Goal: Task Accomplishment & Management: Manage account settings

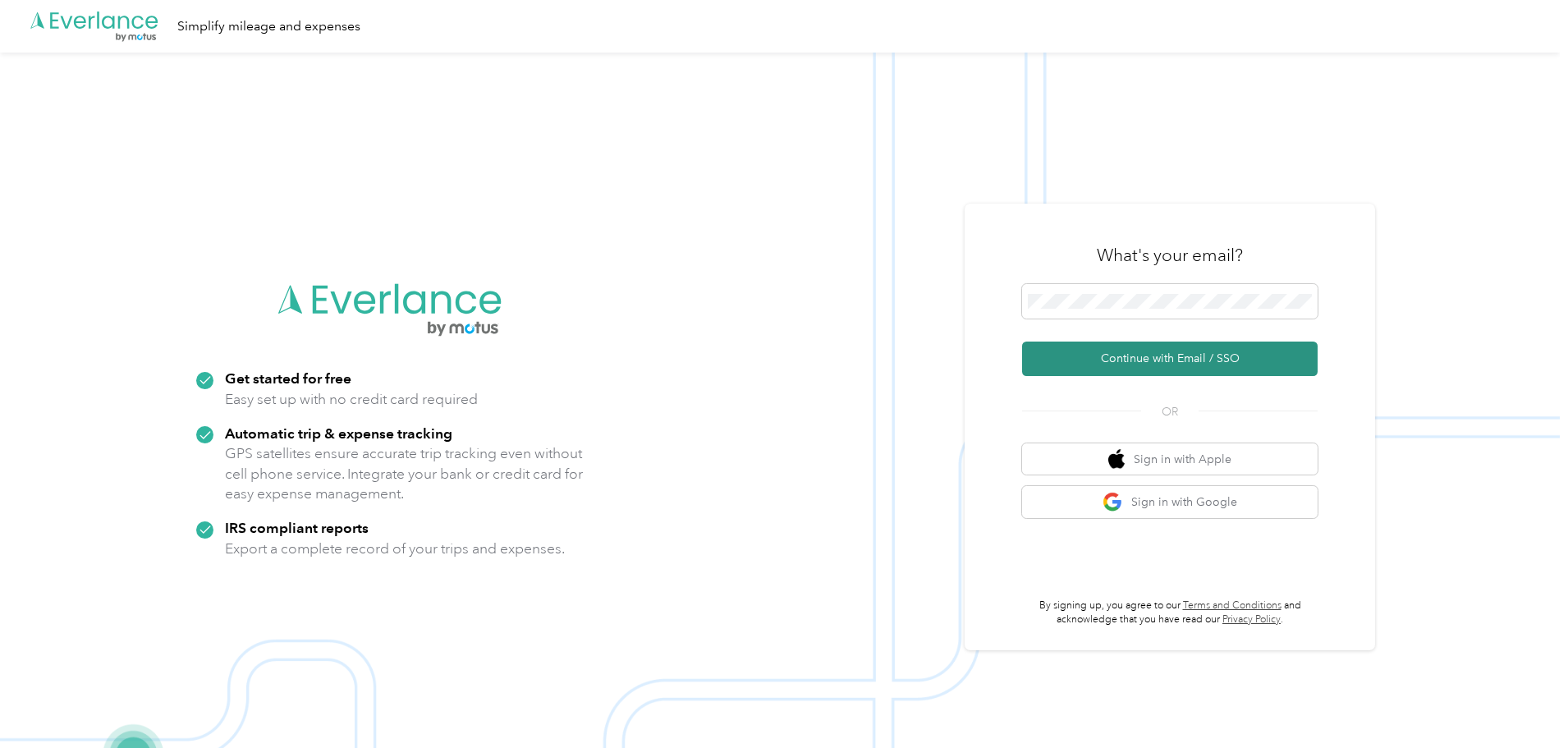
click at [1153, 349] on button "Continue with Email / SSO" at bounding box center [1170, 359] width 296 height 34
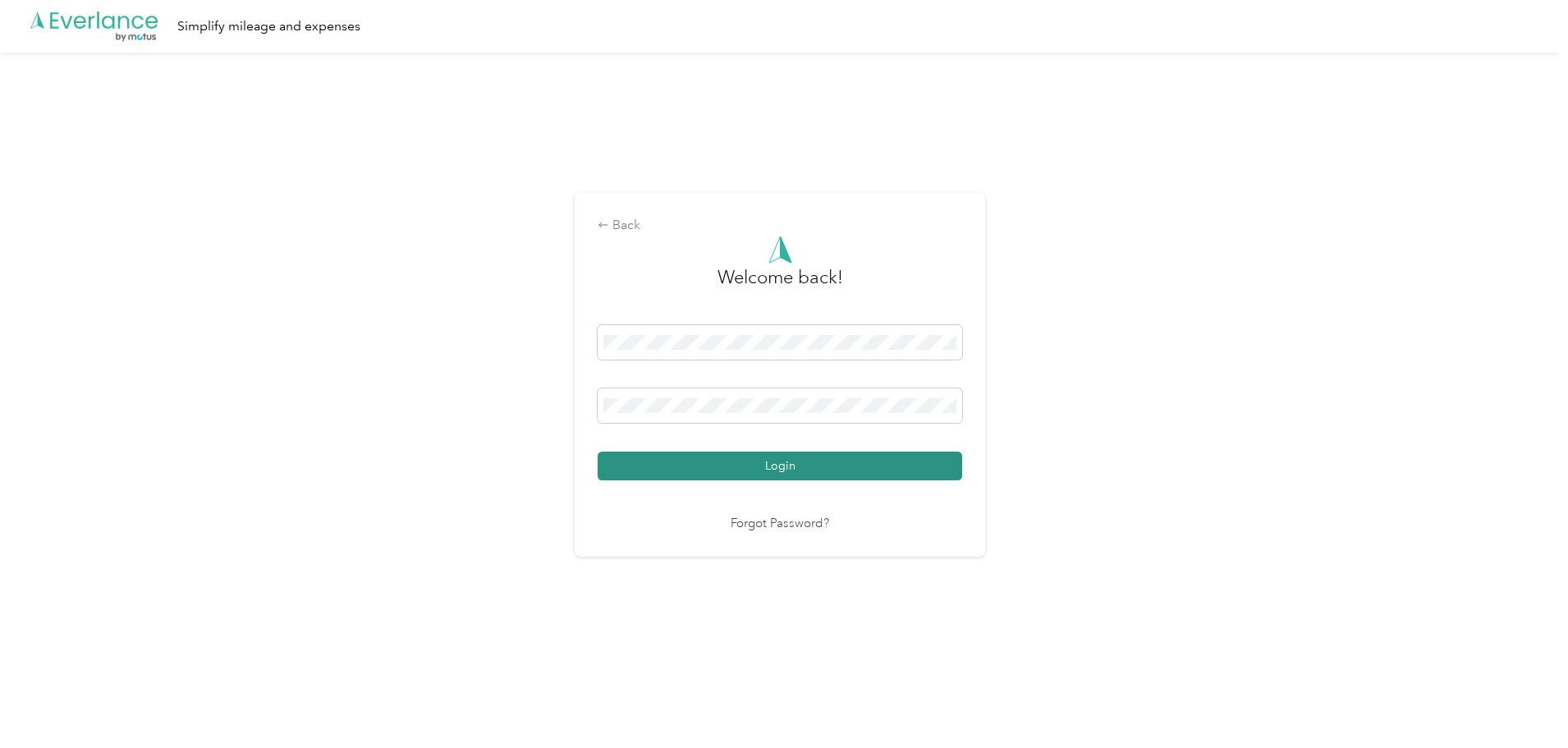
click at [863, 469] on button "Login" at bounding box center [779, 466] width 364 height 29
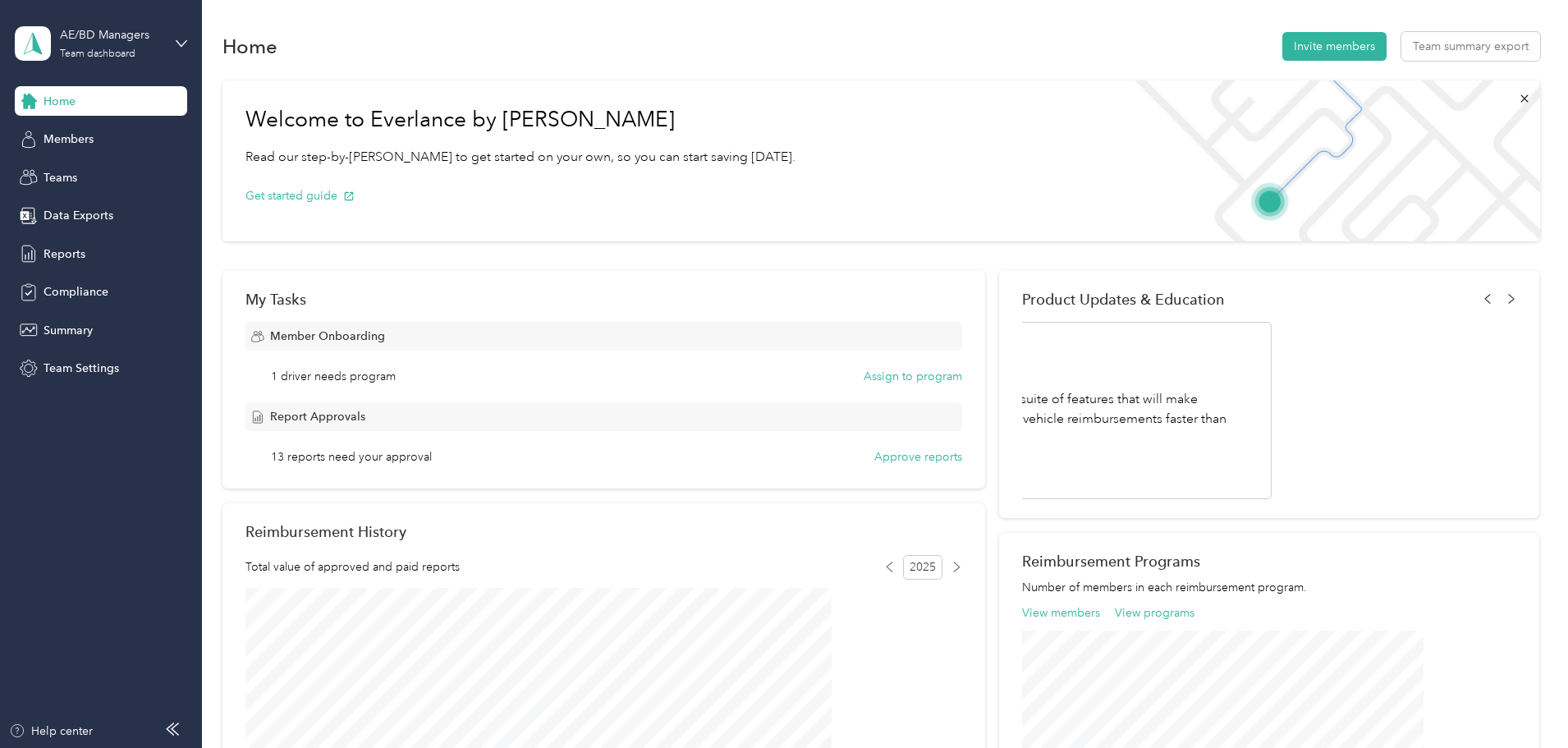
click at [181, 50] on div "AE/BD Managers Team dashboard" at bounding box center [100, 43] width 172 height 57
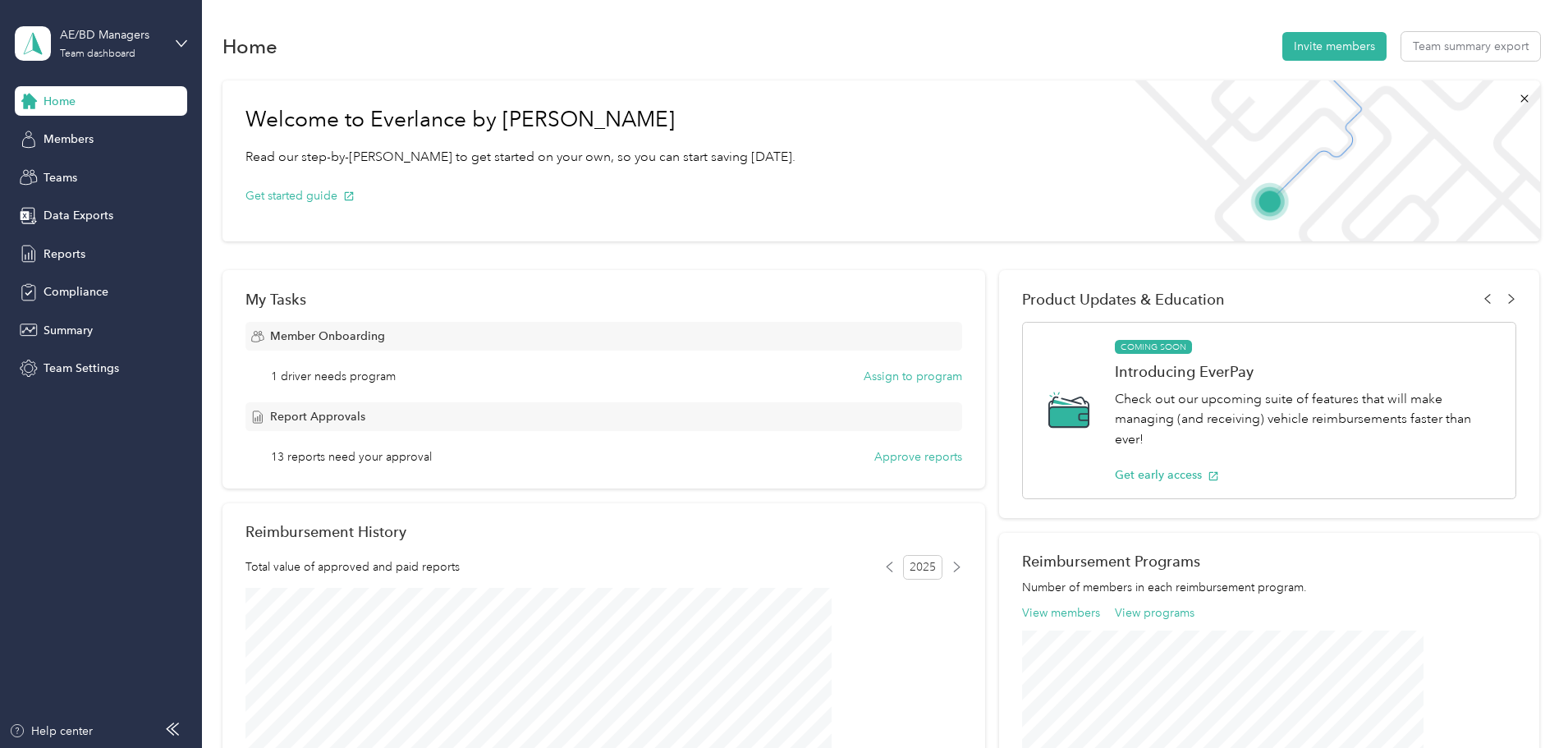
click at [87, 135] on div "Team dashboard" at bounding box center [75, 132] width 90 height 18
click at [55, 243] on div "Reports" at bounding box center [100, 254] width 172 height 30
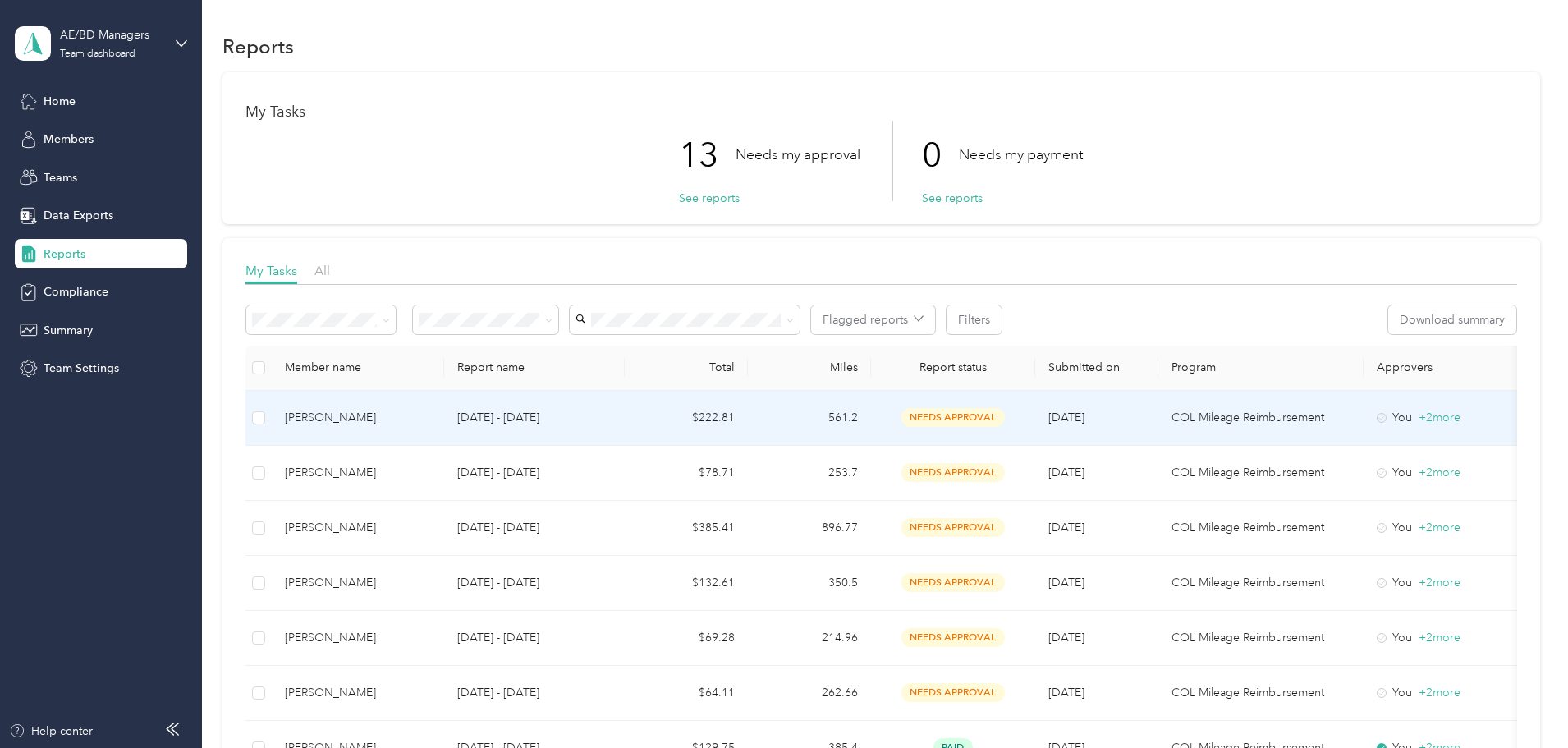
click at [431, 422] on div "[PERSON_NAME]" at bounding box center [358, 419] width 147 height 18
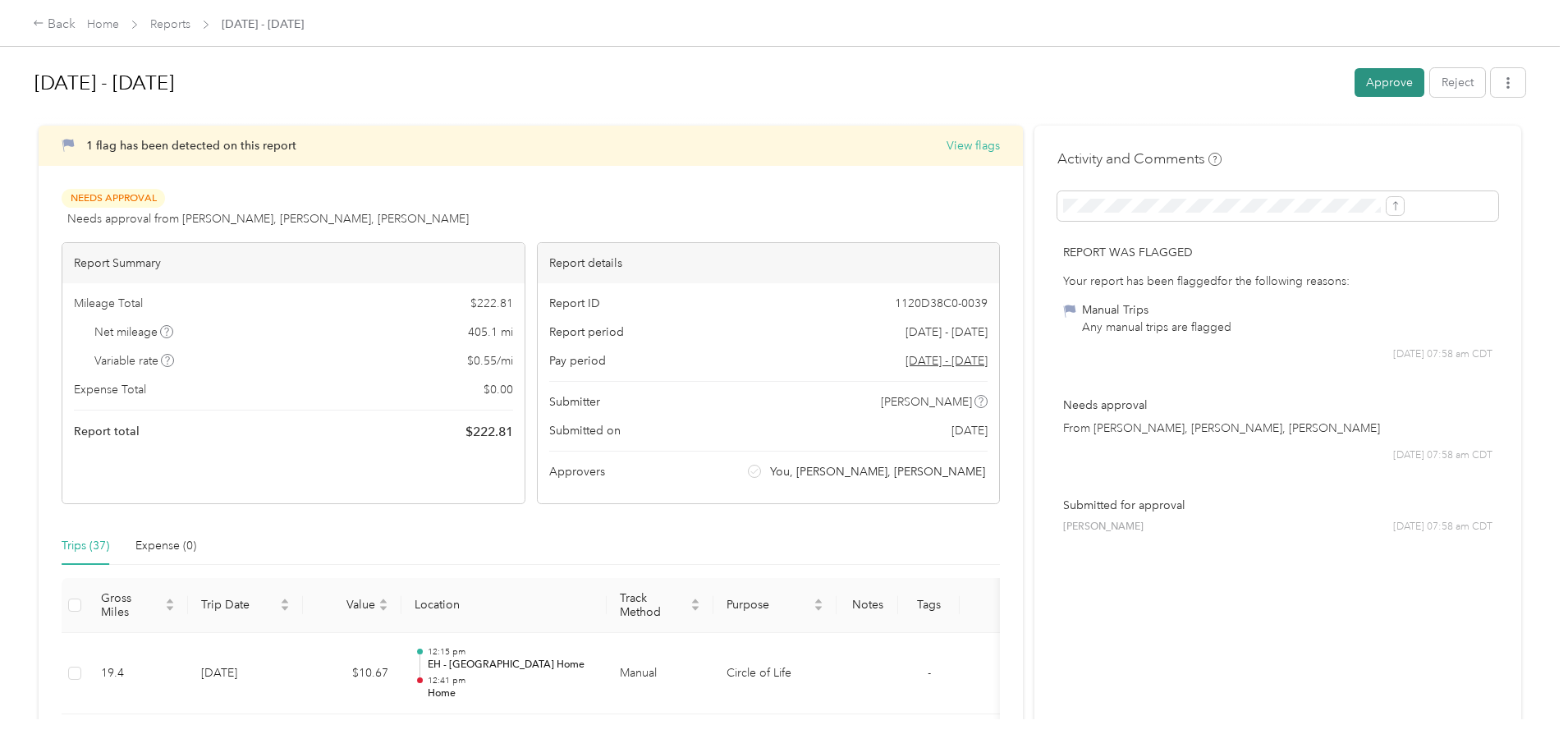
click at [1355, 77] on button "Approve" at bounding box center [1390, 82] width 70 height 29
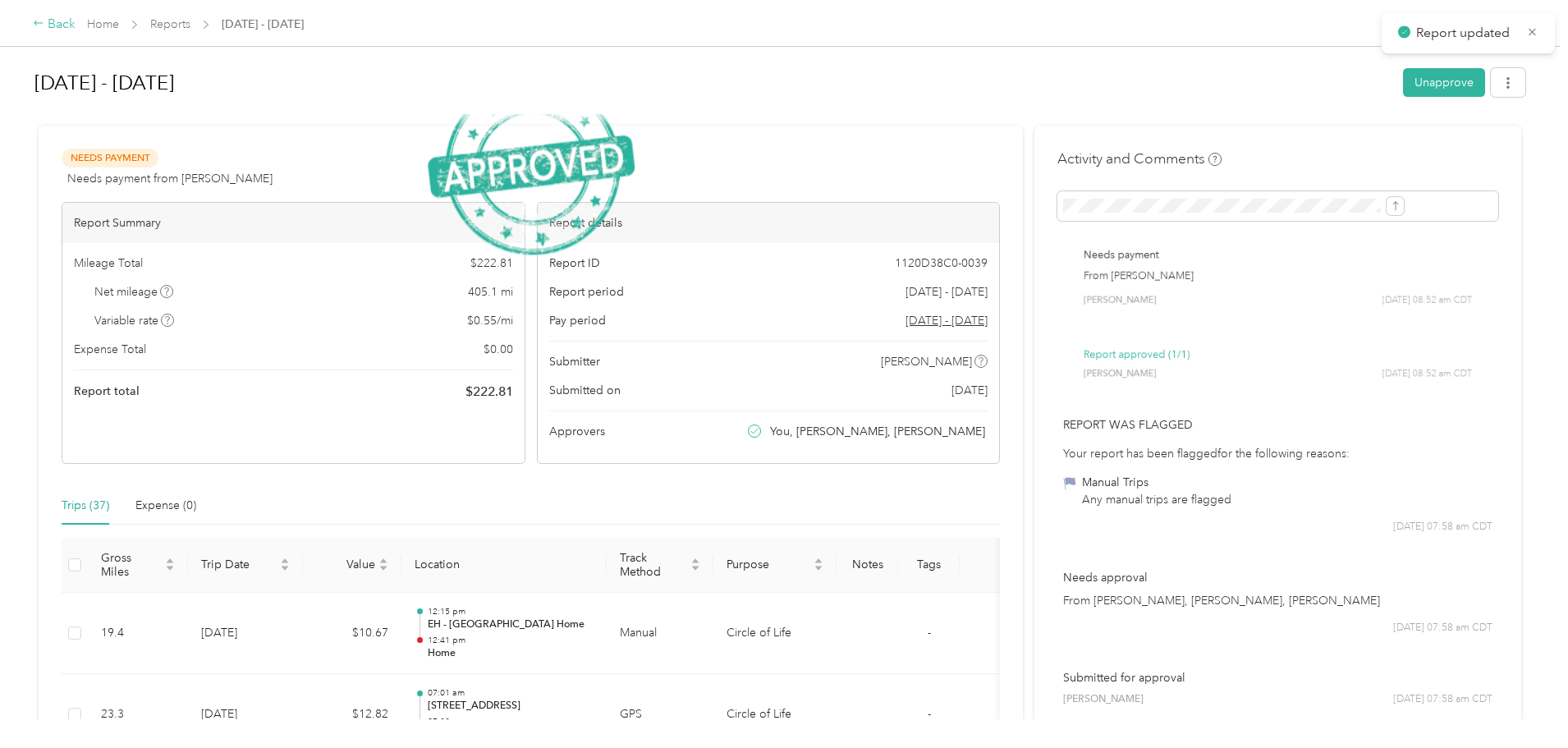
click at [76, 25] on div "Back" at bounding box center [54, 24] width 42 height 19
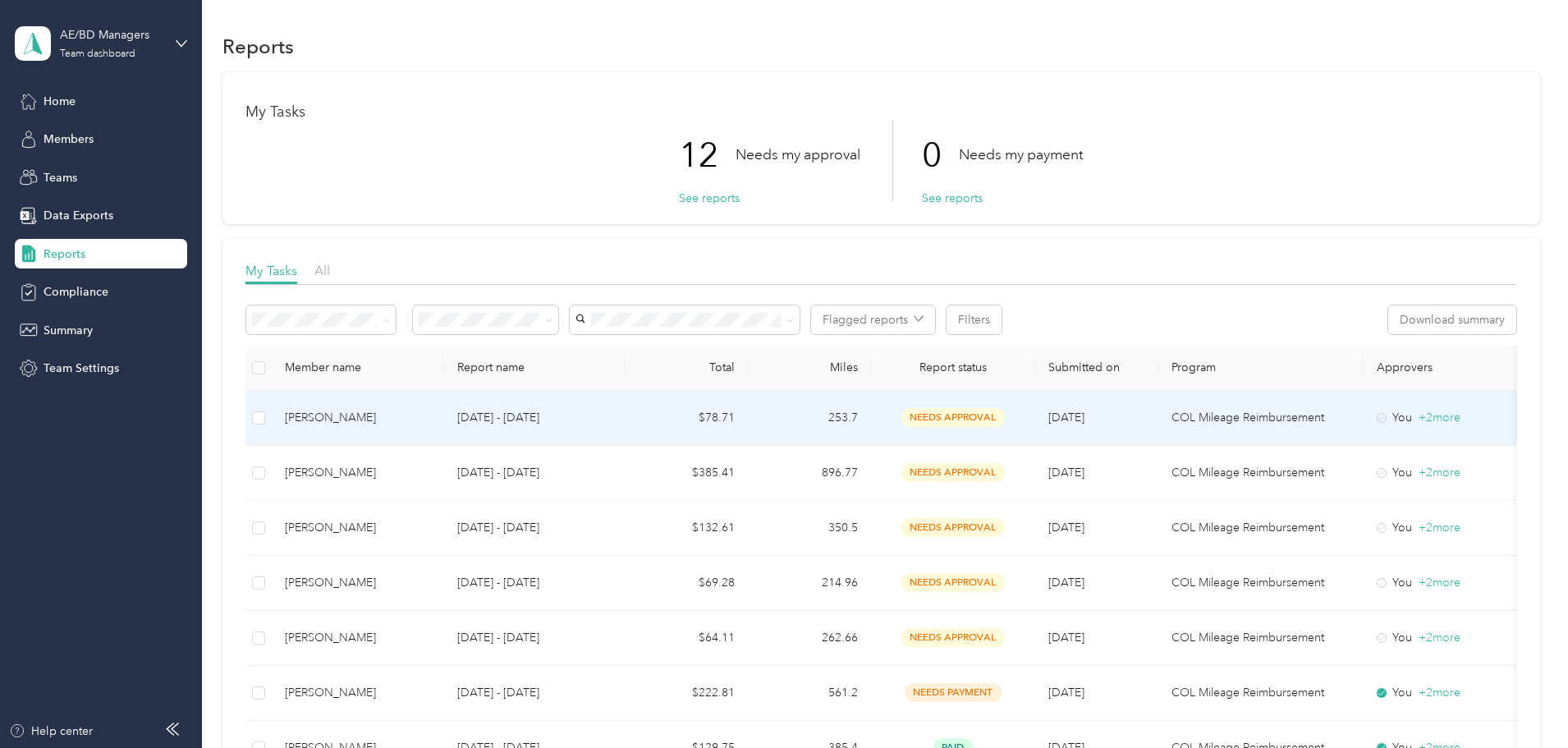
click at [431, 423] on div "[PERSON_NAME]" at bounding box center [358, 419] width 147 height 18
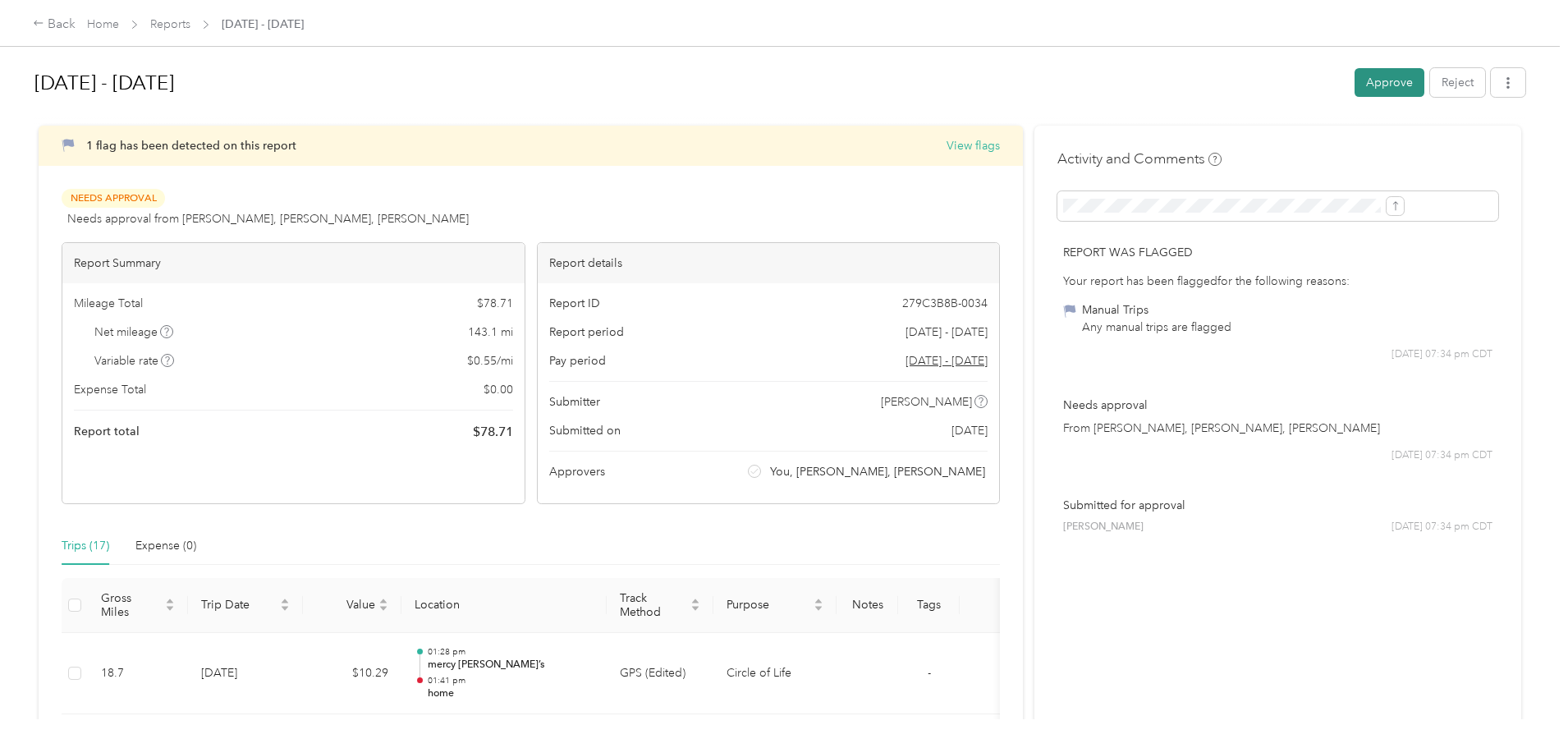
click at [1355, 84] on button "Approve" at bounding box center [1390, 82] width 70 height 29
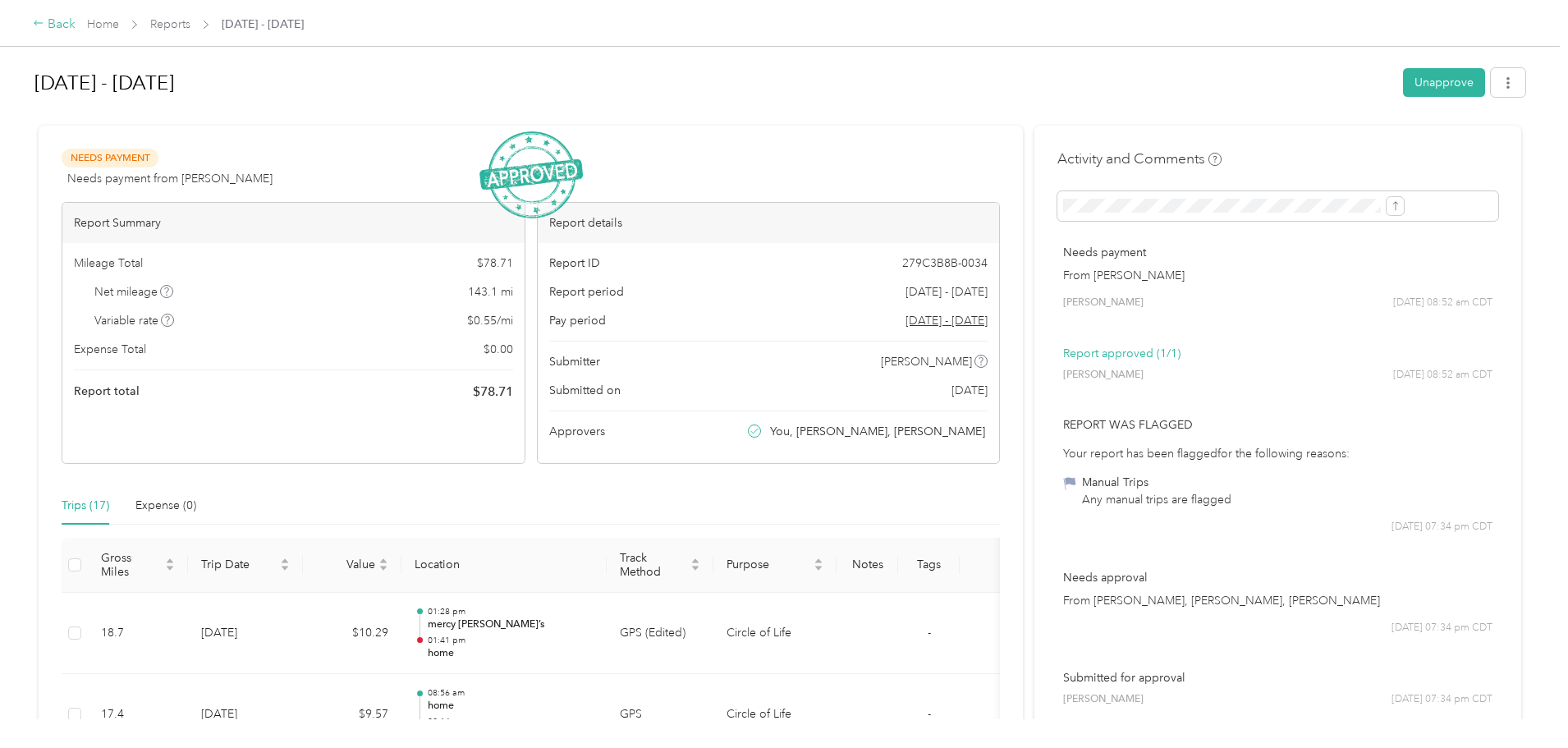
click at [76, 26] on div "Back" at bounding box center [54, 24] width 42 height 19
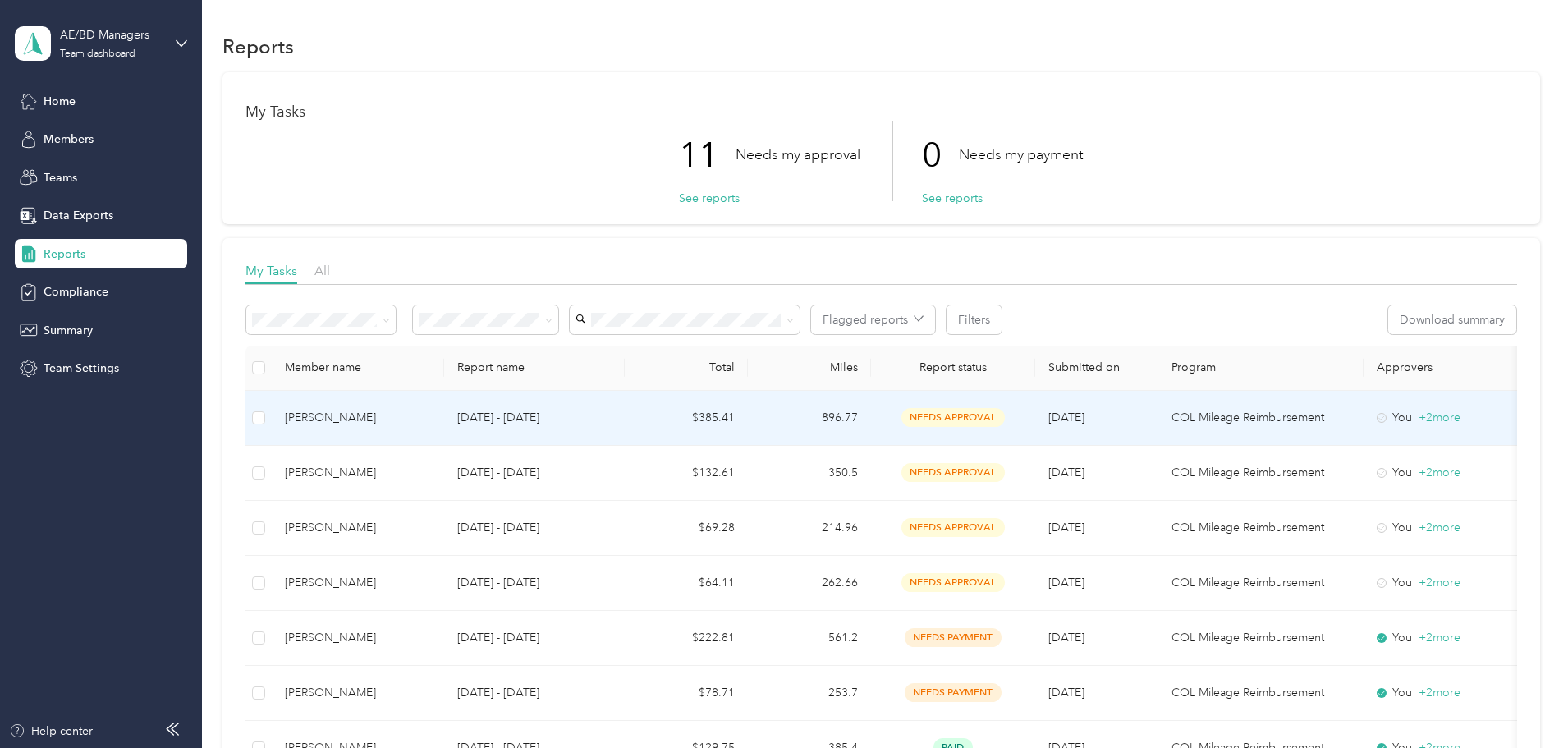
click at [431, 424] on div "[PERSON_NAME]" at bounding box center [358, 419] width 147 height 18
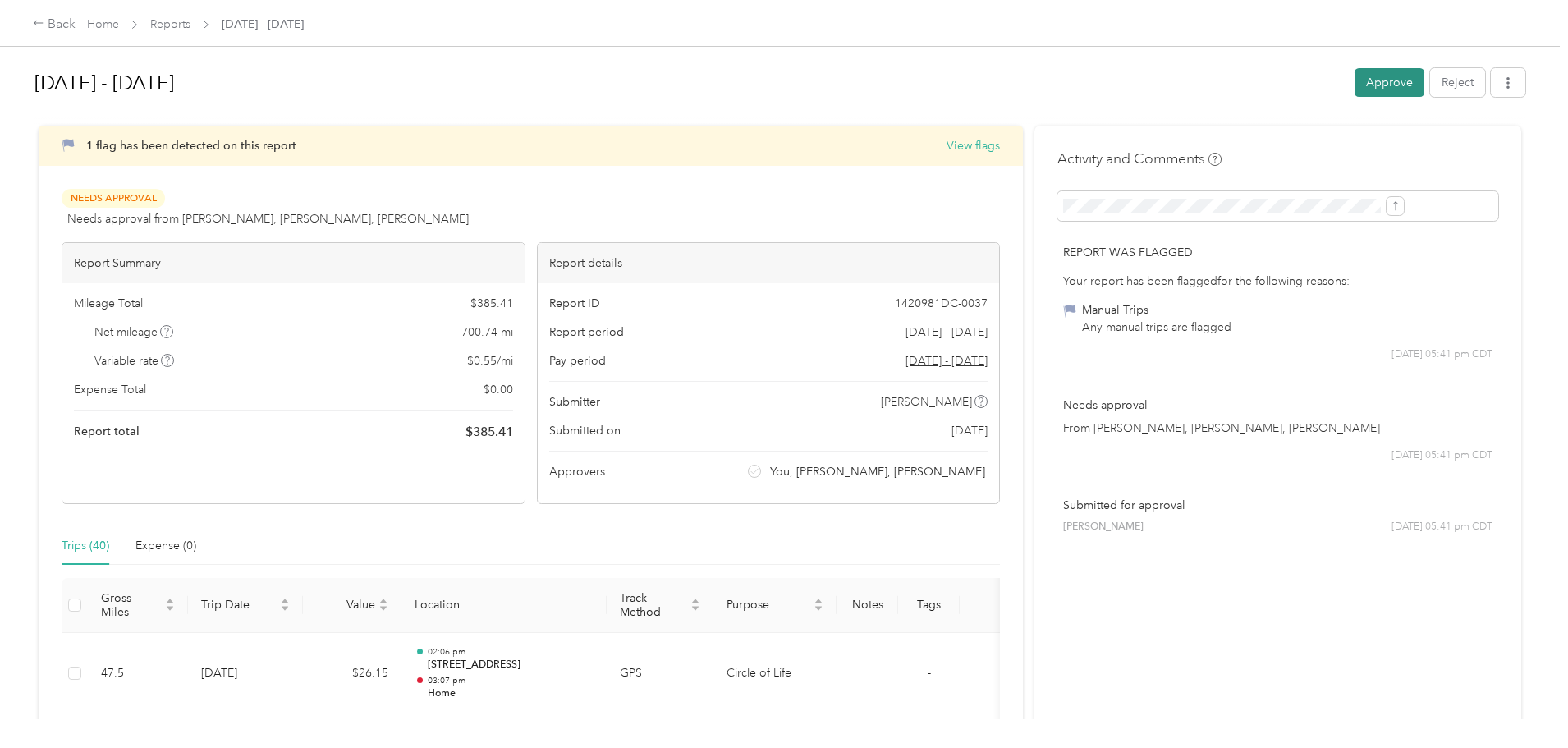
click at [1355, 93] on button "Approve" at bounding box center [1390, 82] width 70 height 29
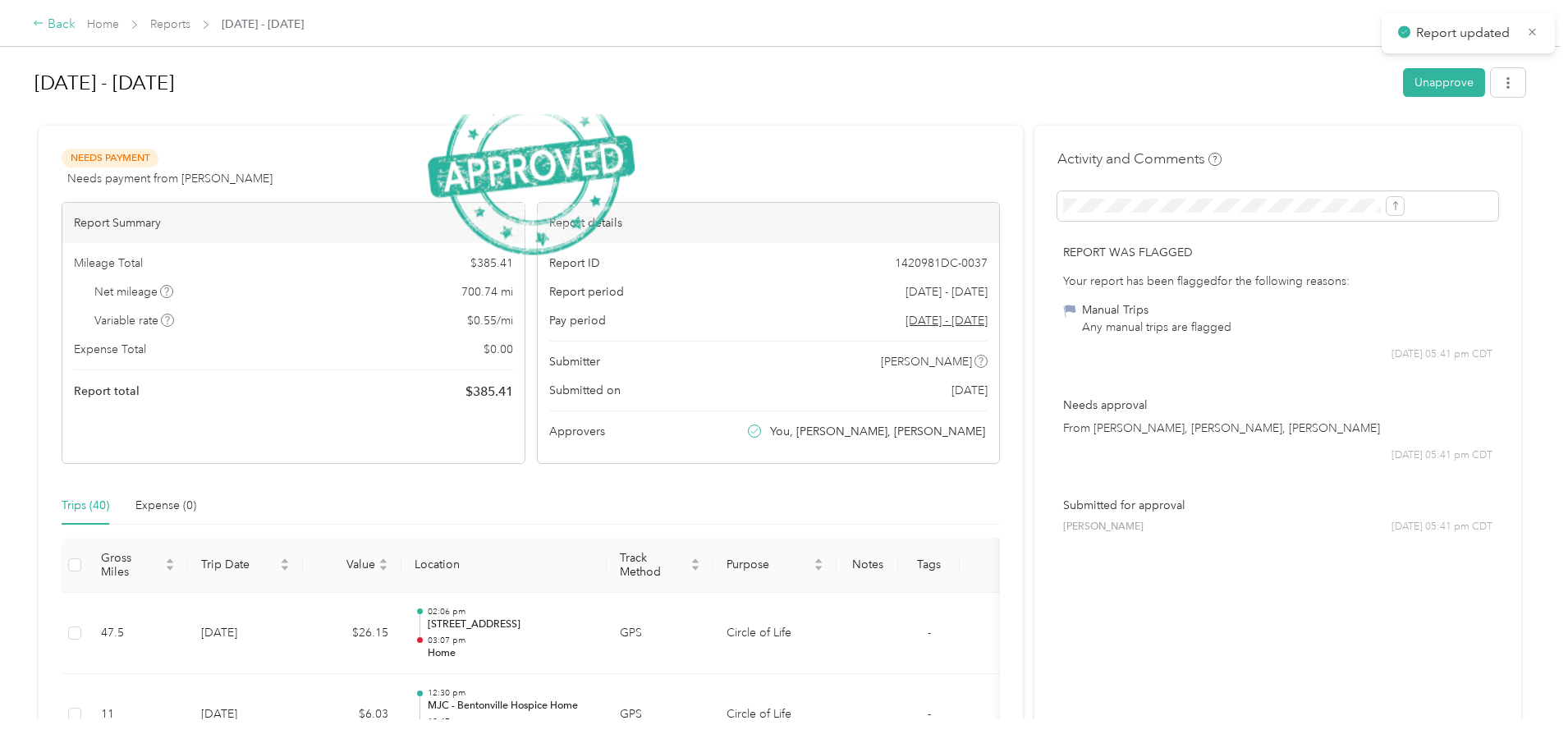
click at [76, 27] on div "Back" at bounding box center [54, 24] width 42 height 19
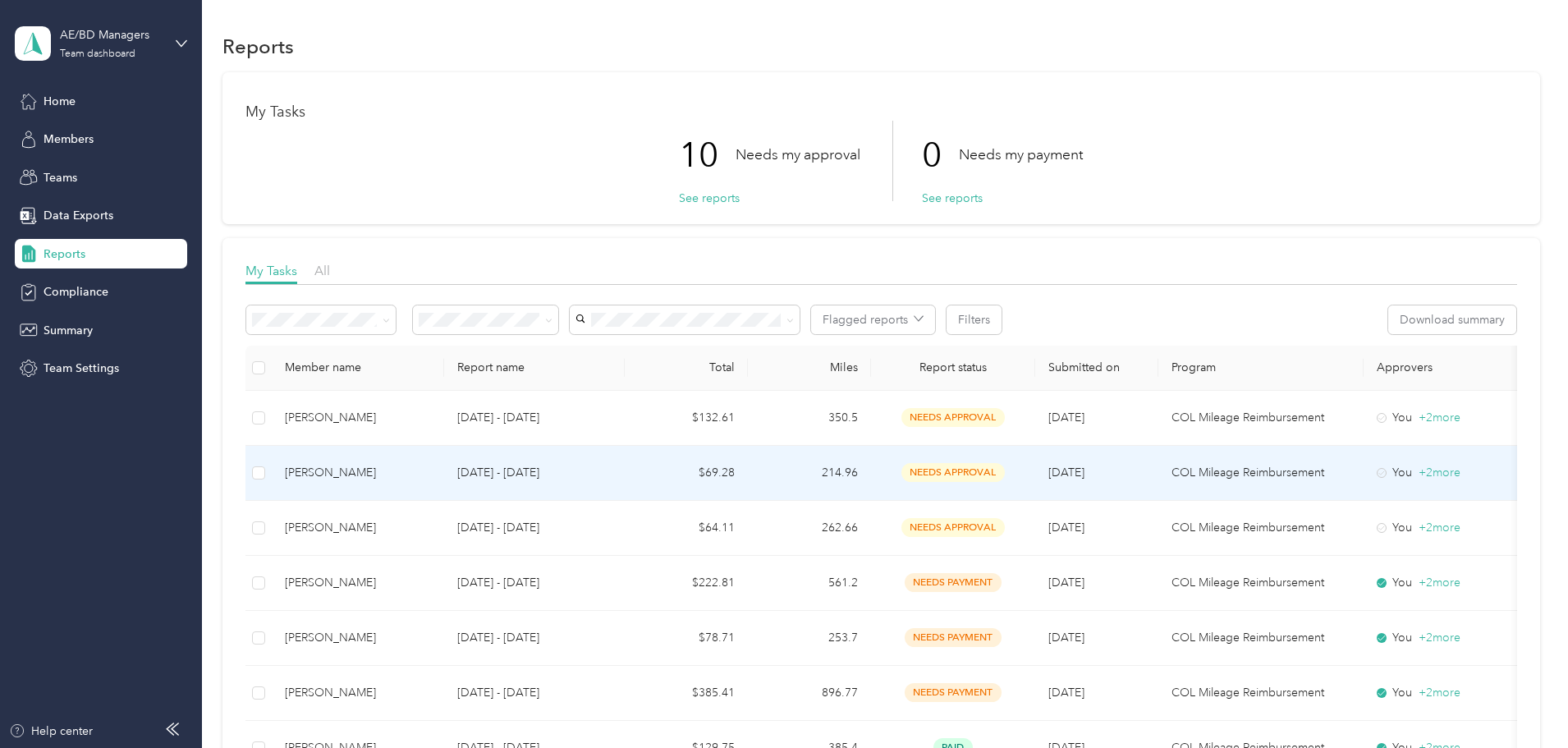
click at [444, 482] on td "[PERSON_NAME]" at bounding box center [358, 474] width 172 height 55
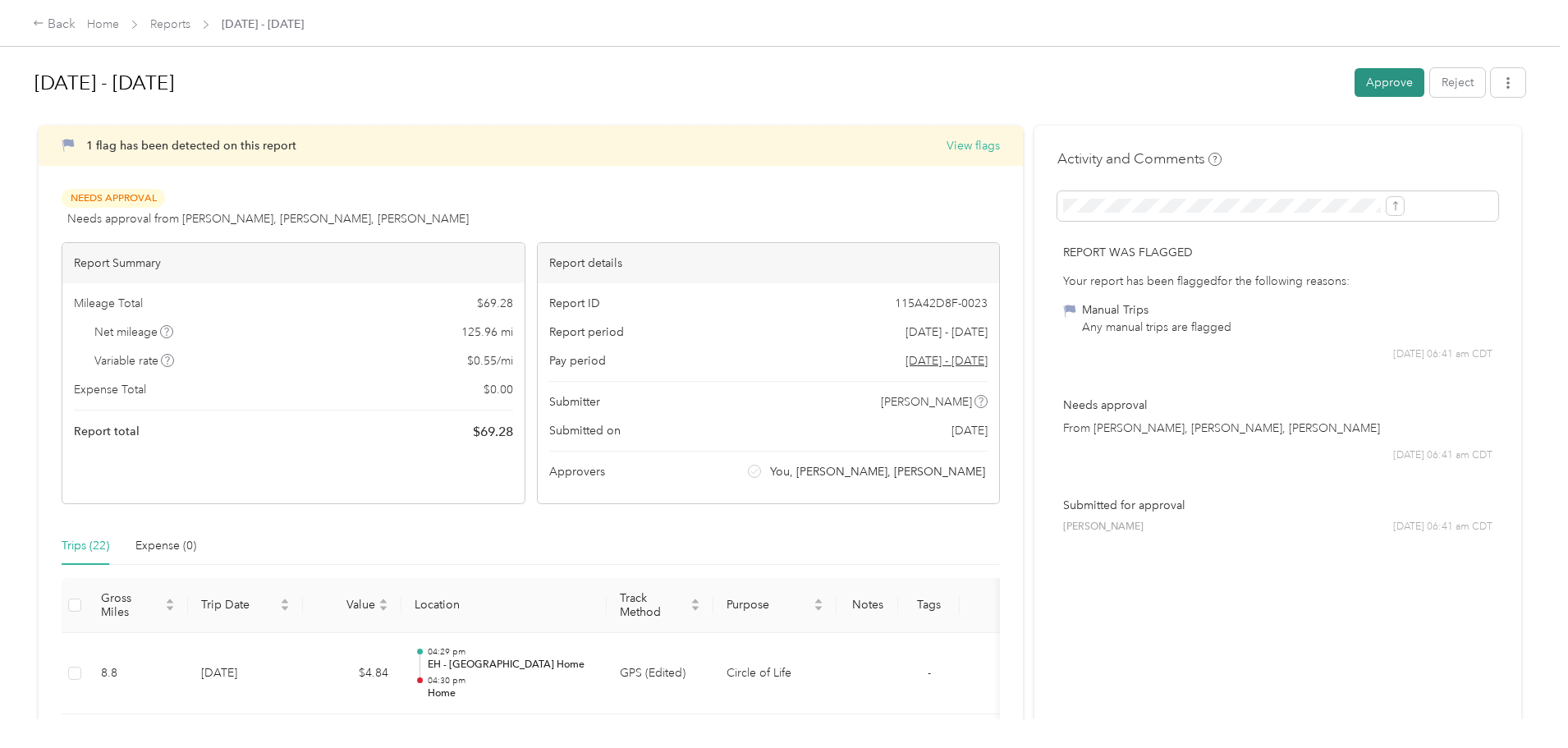
click at [1355, 87] on button "Approve" at bounding box center [1390, 82] width 70 height 29
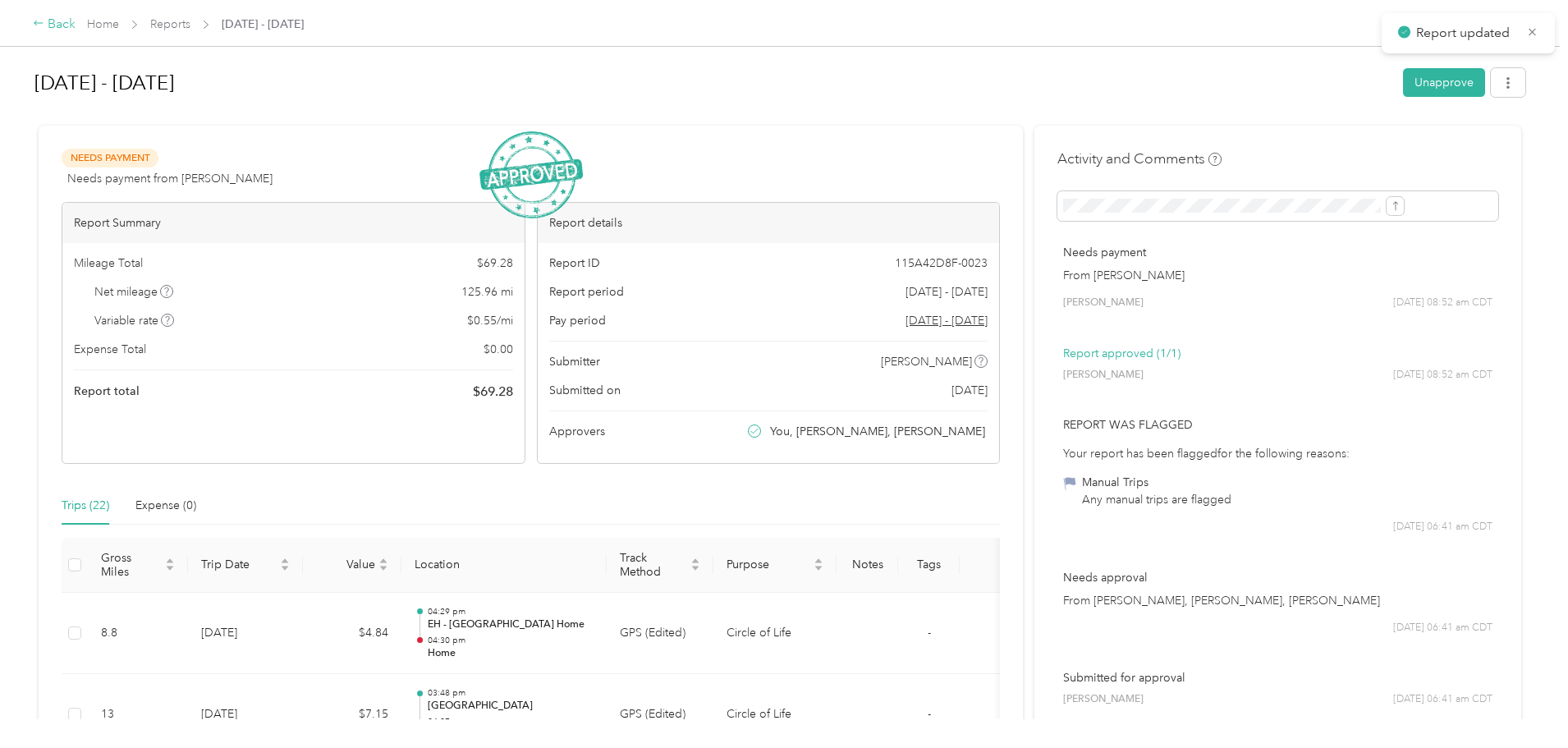
click at [76, 27] on div "Back" at bounding box center [54, 24] width 42 height 19
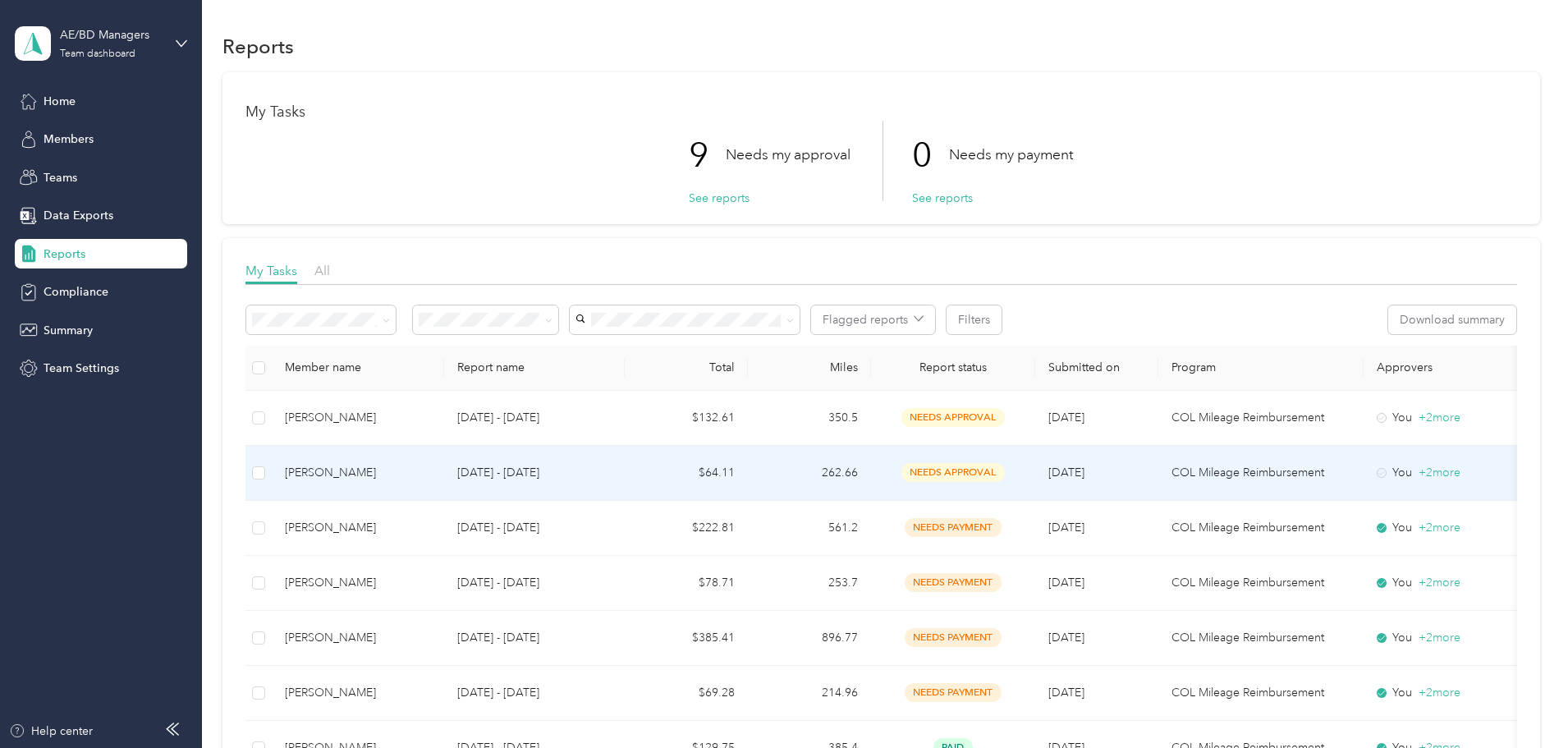
click at [444, 488] on td "[PERSON_NAME]" at bounding box center [358, 474] width 172 height 55
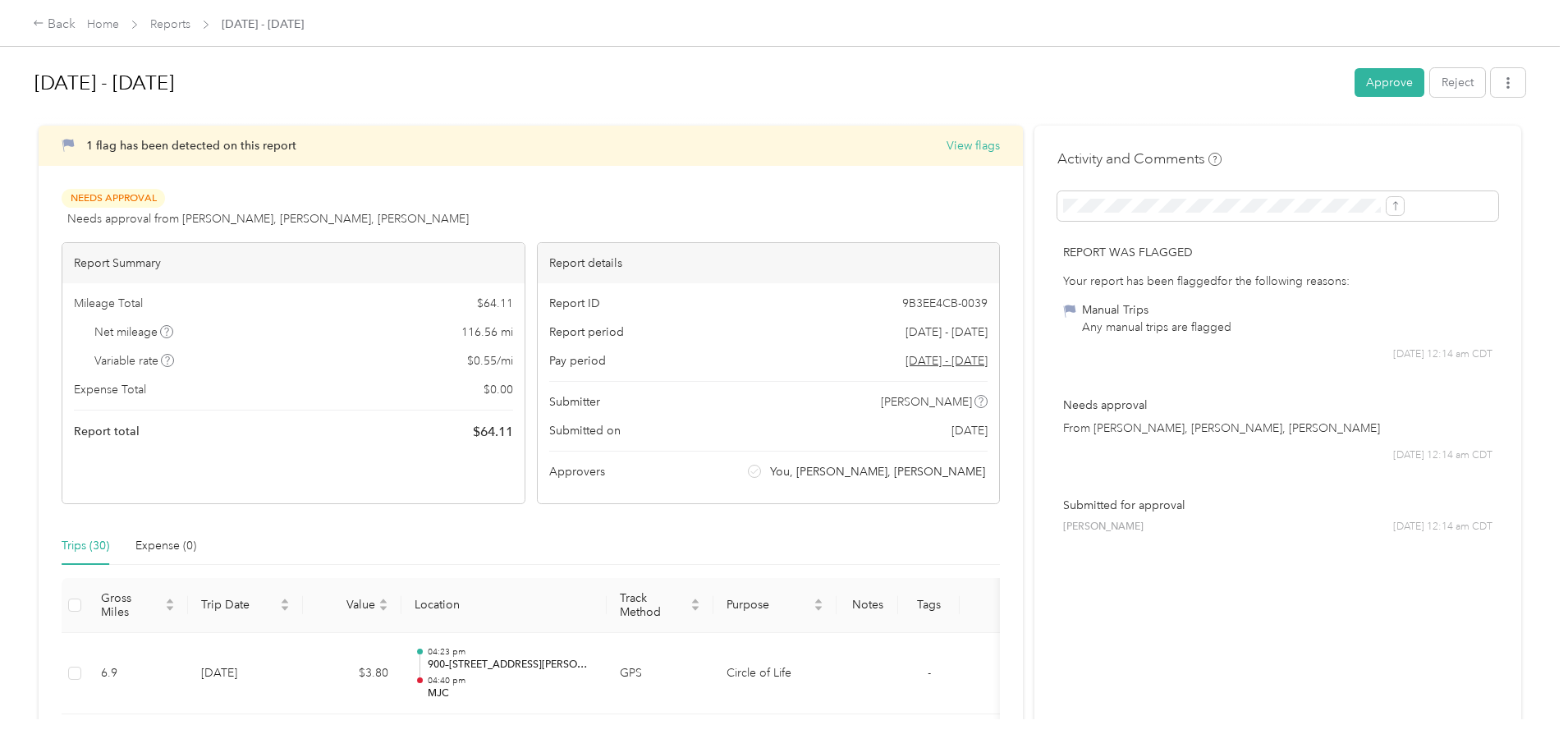
click at [1270, 67] on div "[DATE] - [DATE] Approve Reject" at bounding box center [779, 86] width 1491 height 49
click at [1355, 91] on button "Approve" at bounding box center [1390, 82] width 70 height 29
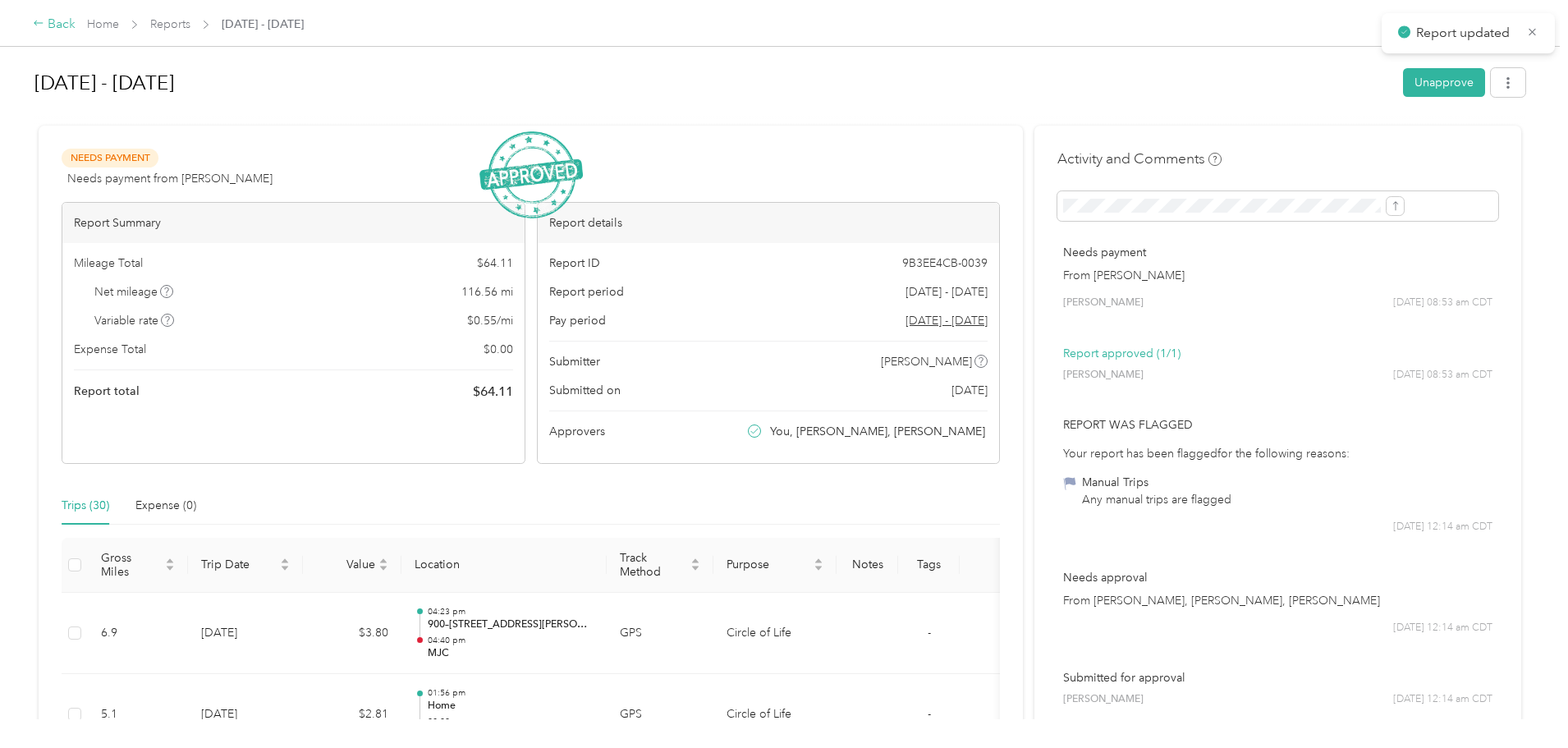
click at [76, 29] on div "Back" at bounding box center [54, 24] width 42 height 19
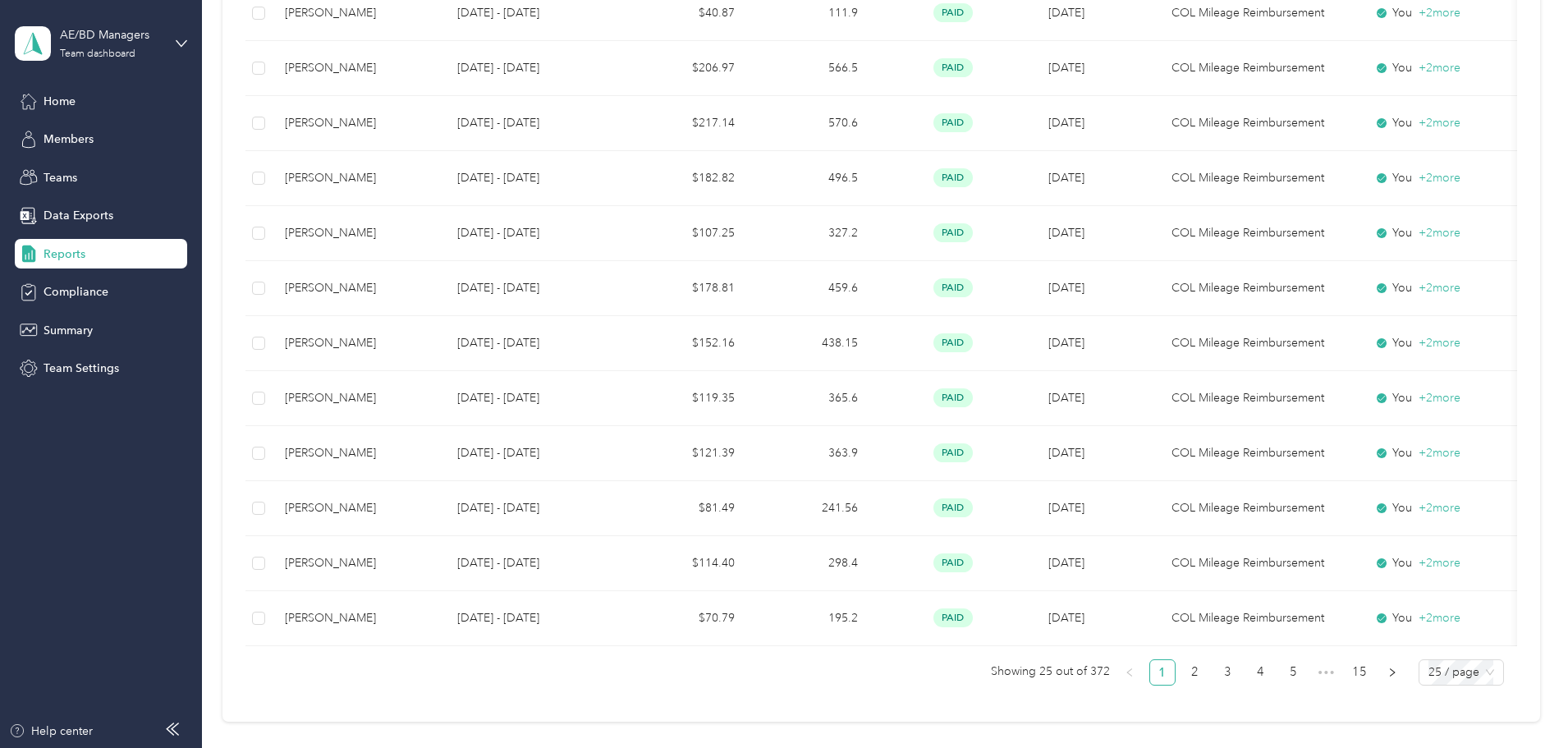
scroll to position [1276, 0]
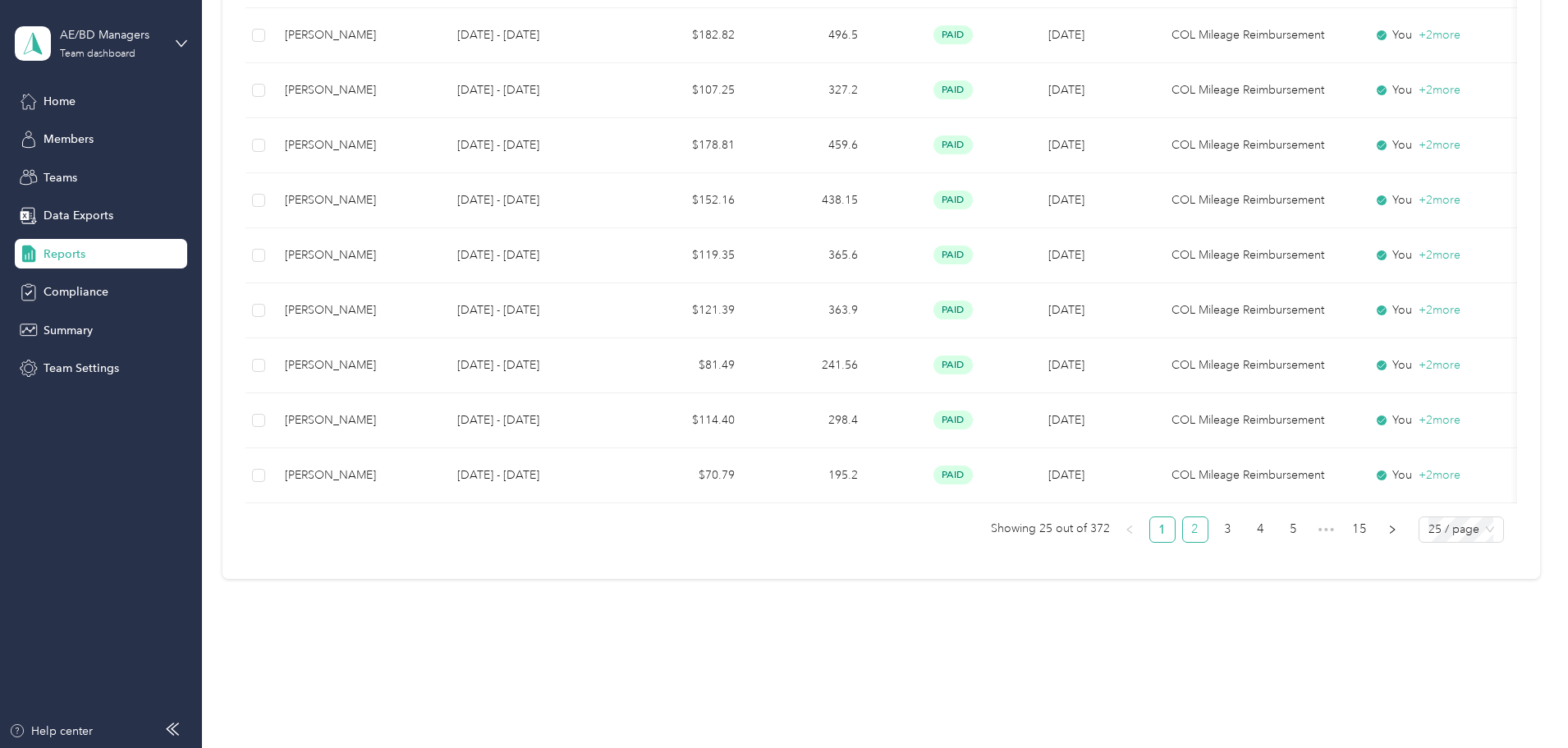
click at [1183, 534] on link "2" at bounding box center [1195, 529] width 25 height 25
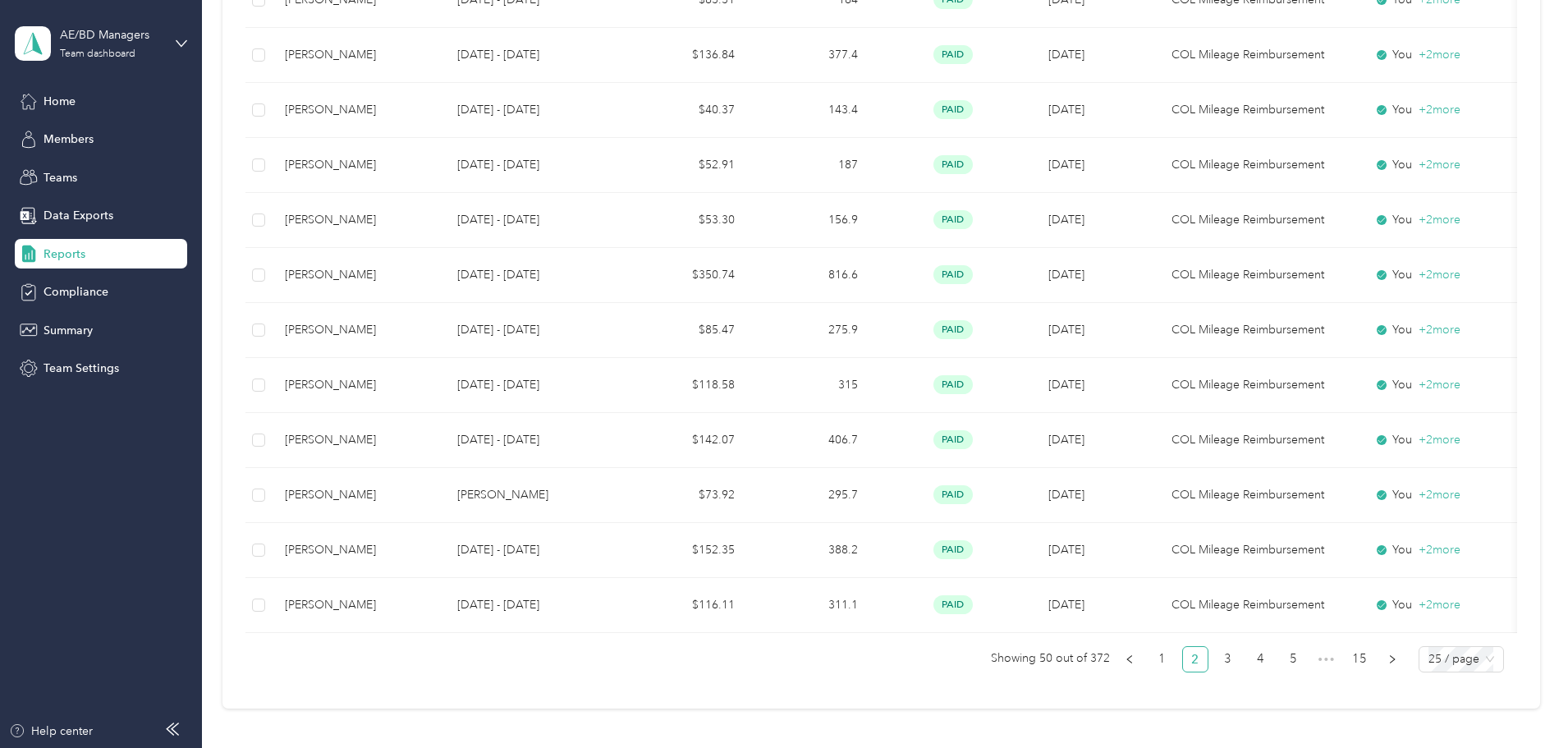
scroll to position [1276, 0]
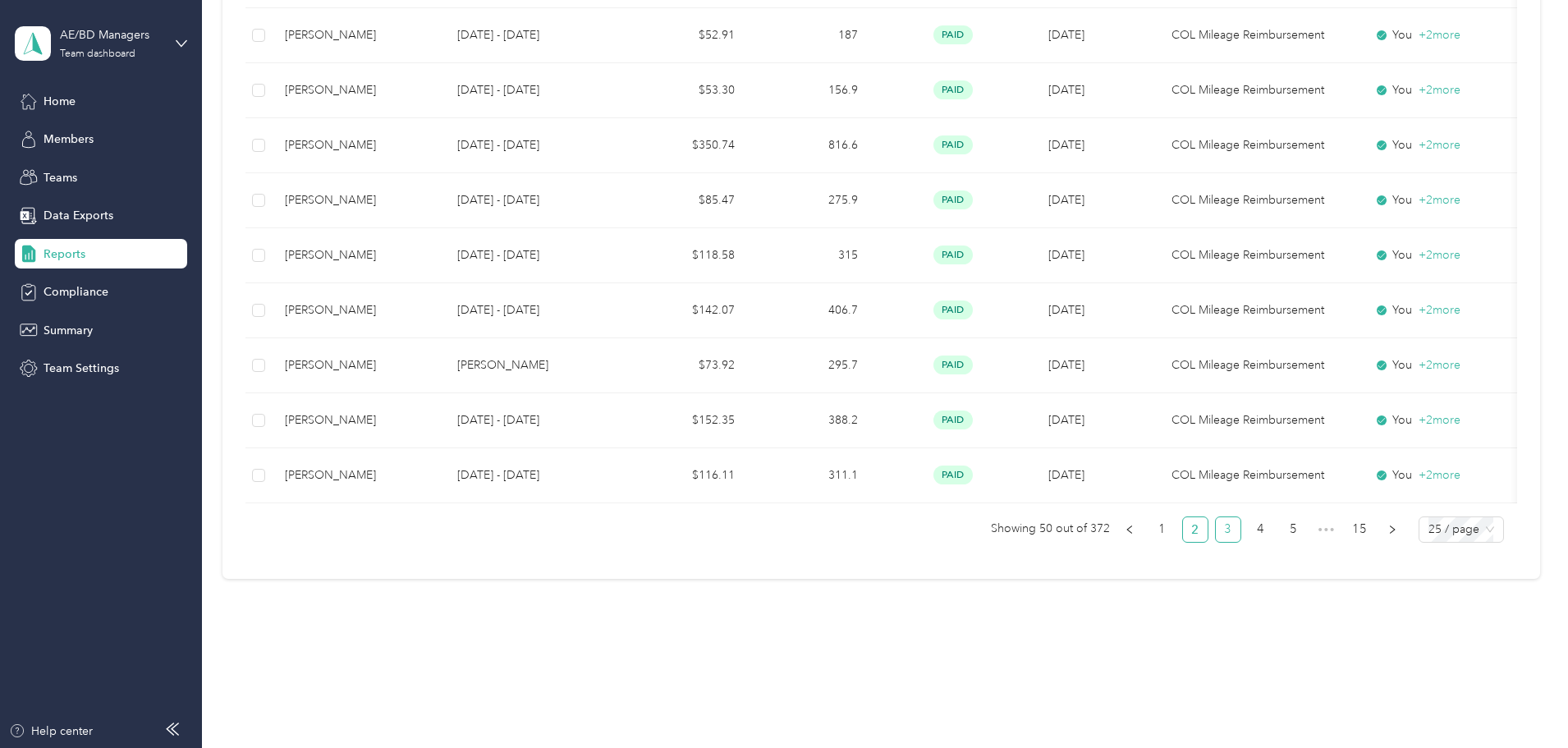
click at [1216, 540] on link "3" at bounding box center [1228, 529] width 25 height 25
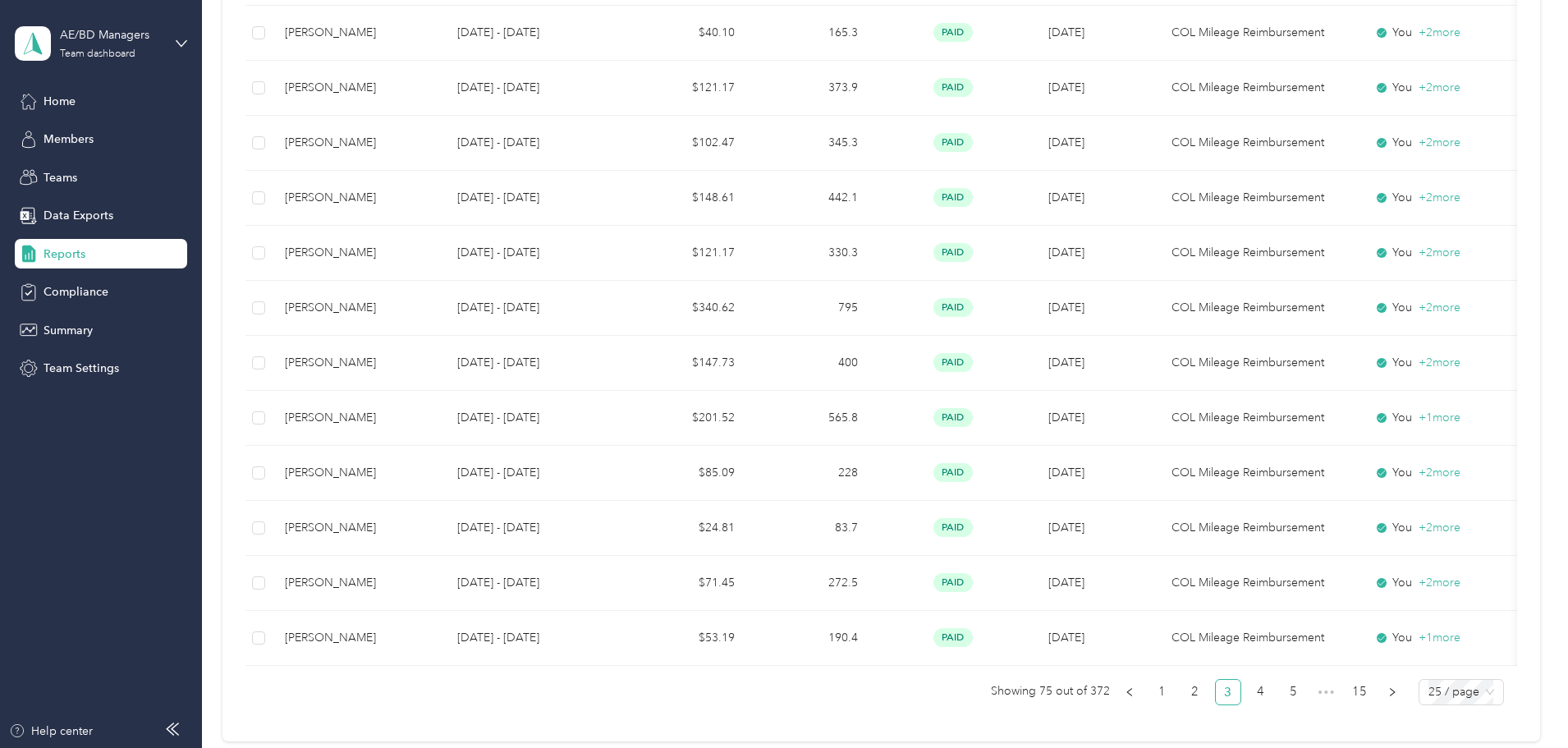
scroll to position [1221, 0]
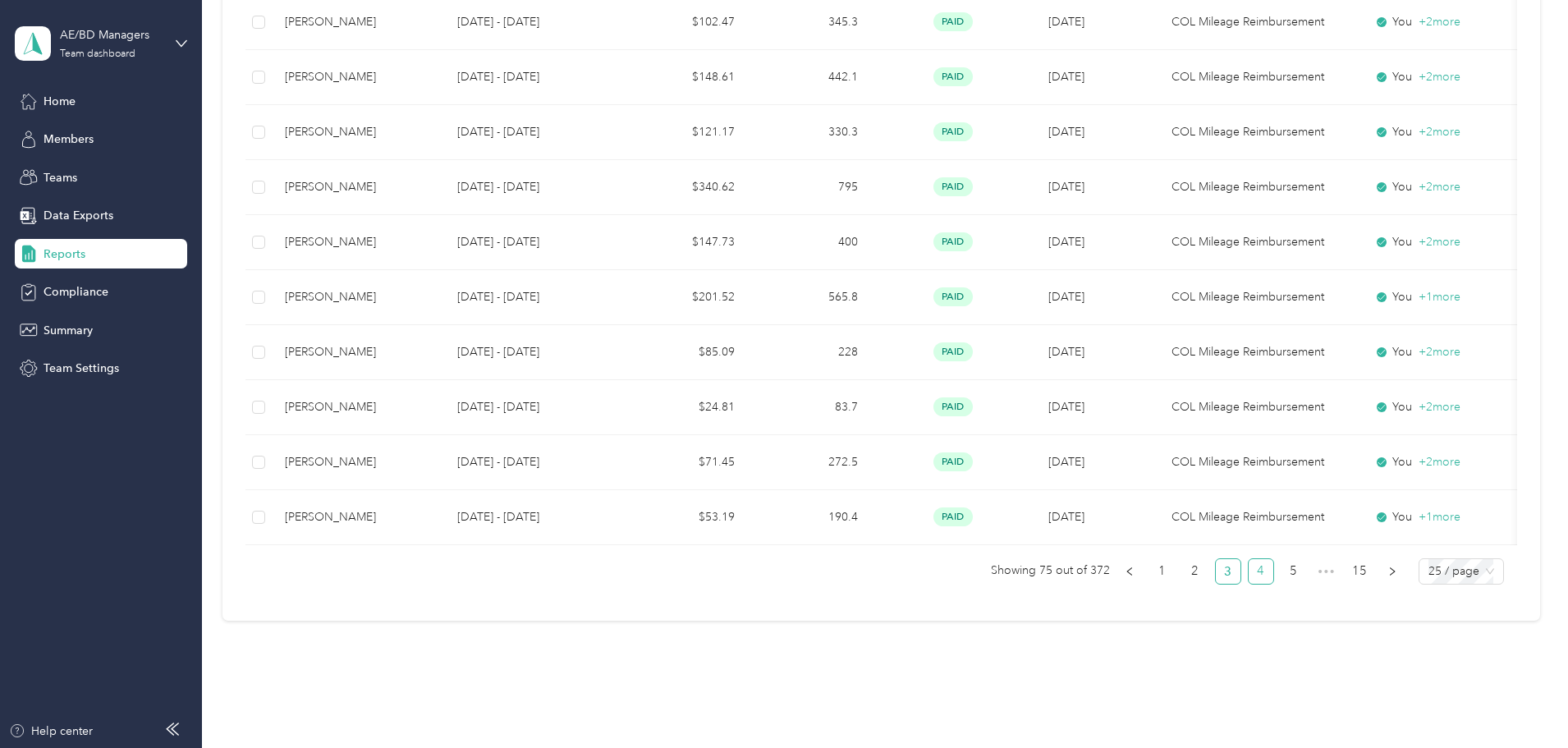
click at [1249, 584] on link "4" at bounding box center [1261, 572] width 25 height 25
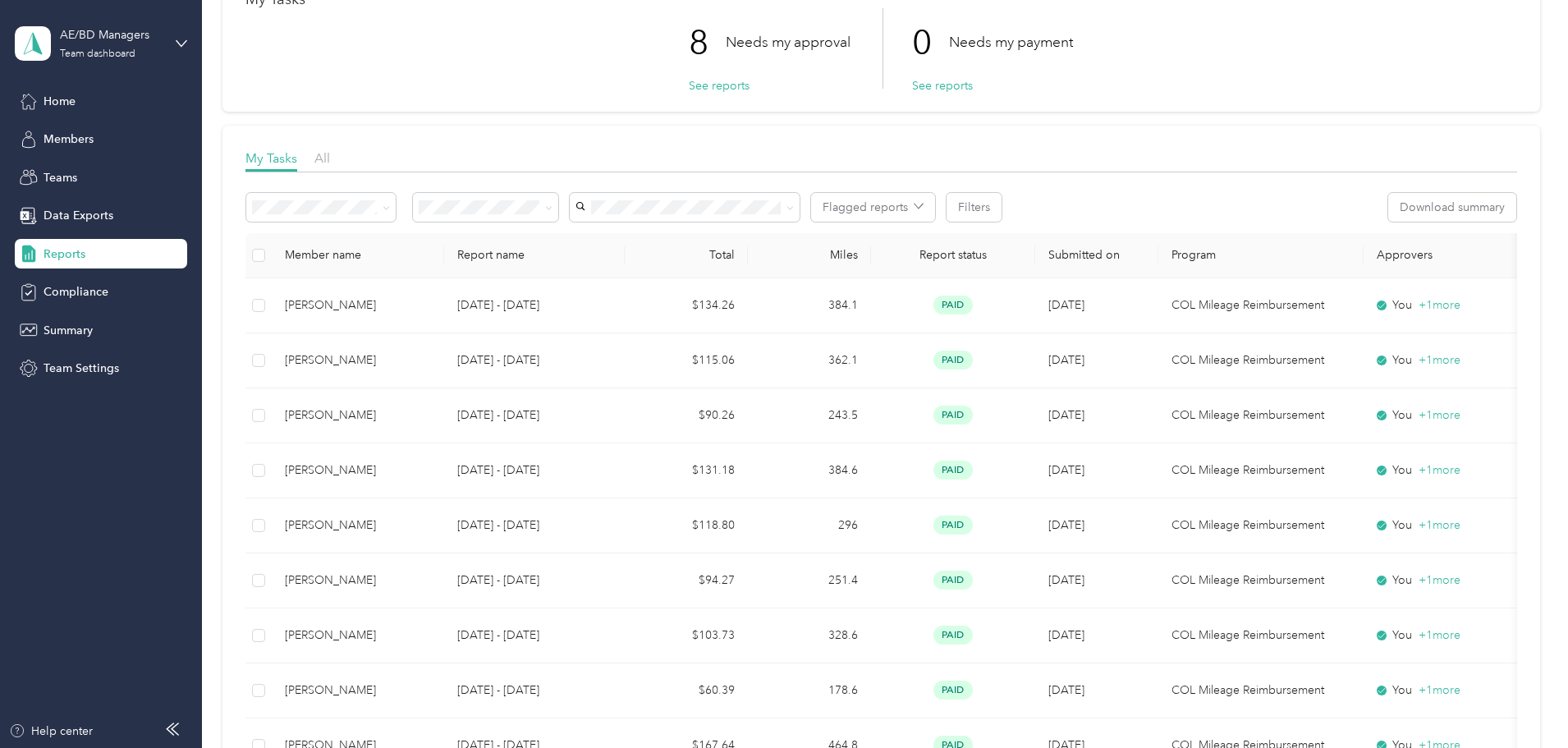
scroll to position [36, 0]
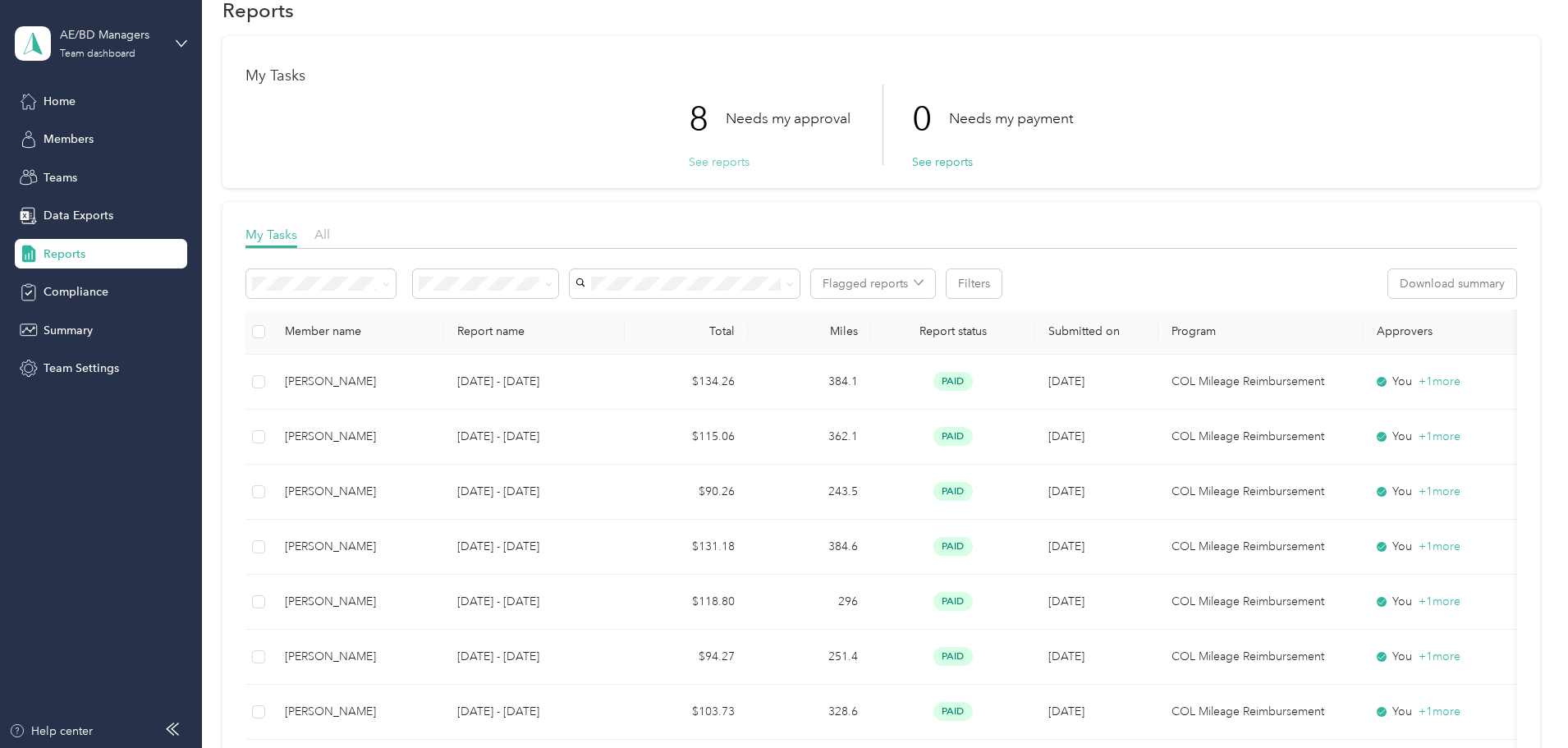
click at [698, 161] on button "See reports" at bounding box center [719, 162] width 61 height 18
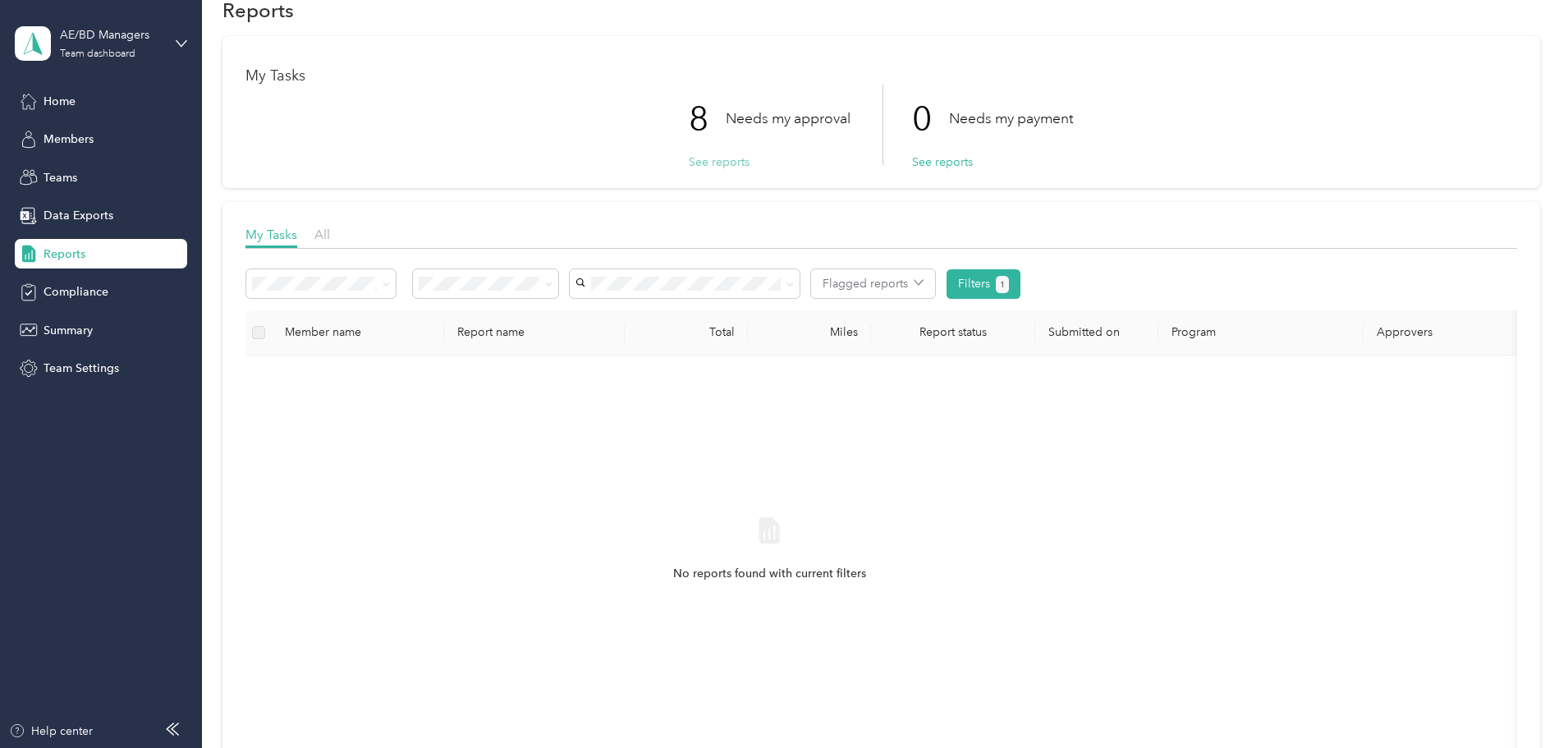
click at [690, 166] on button "See reports" at bounding box center [719, 162] width 61 height 18
click at [99, 260] on div "Reports" at bounding box center [100, 254] width 172 height 30
click at [1021, 289] on button "Filters 1" at bounding box center [984, 284] width 75 height 30
click at [1107, 679] on button "Reset" at bounding box center [1082, 677] width 51 height 29
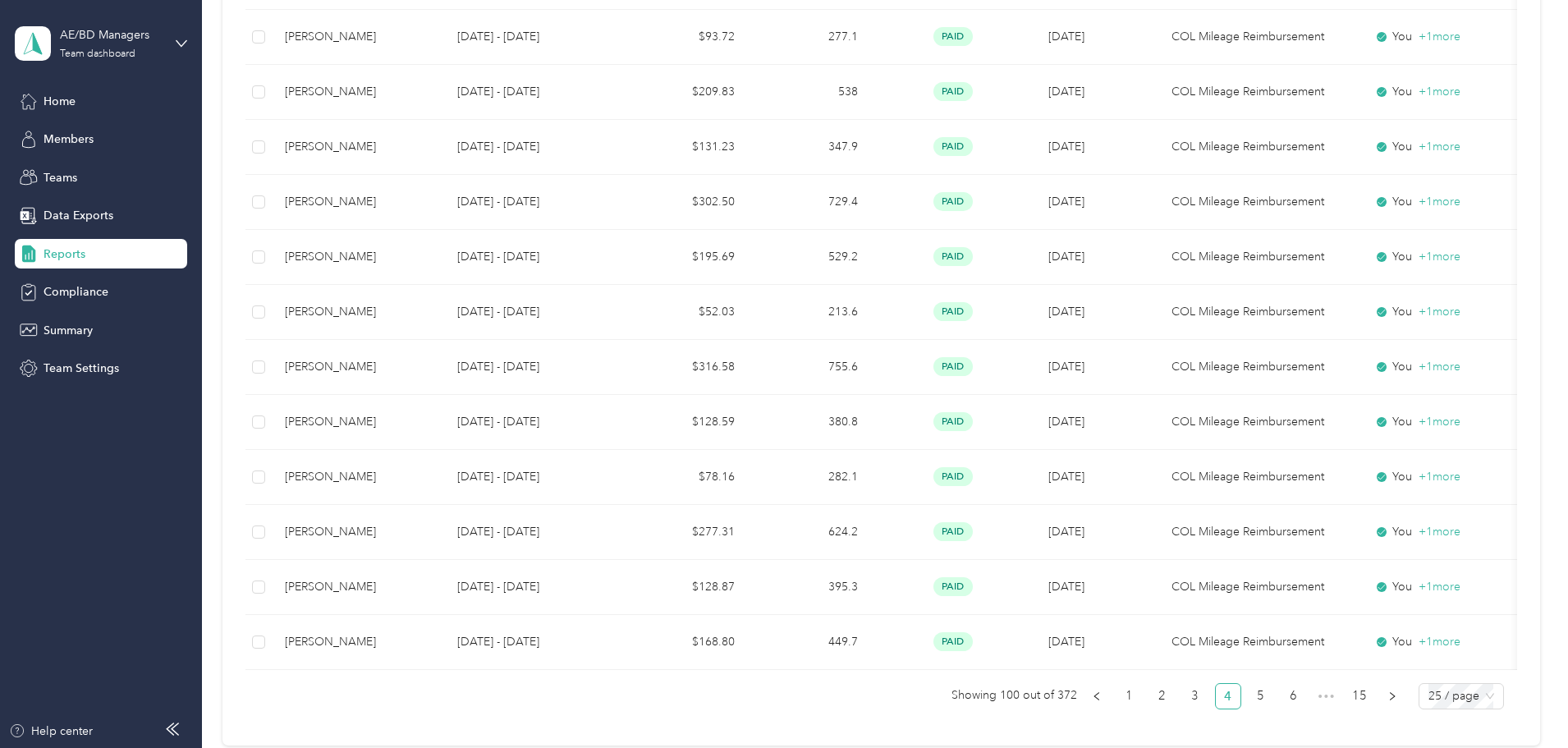
scroll to position [1276, 0]
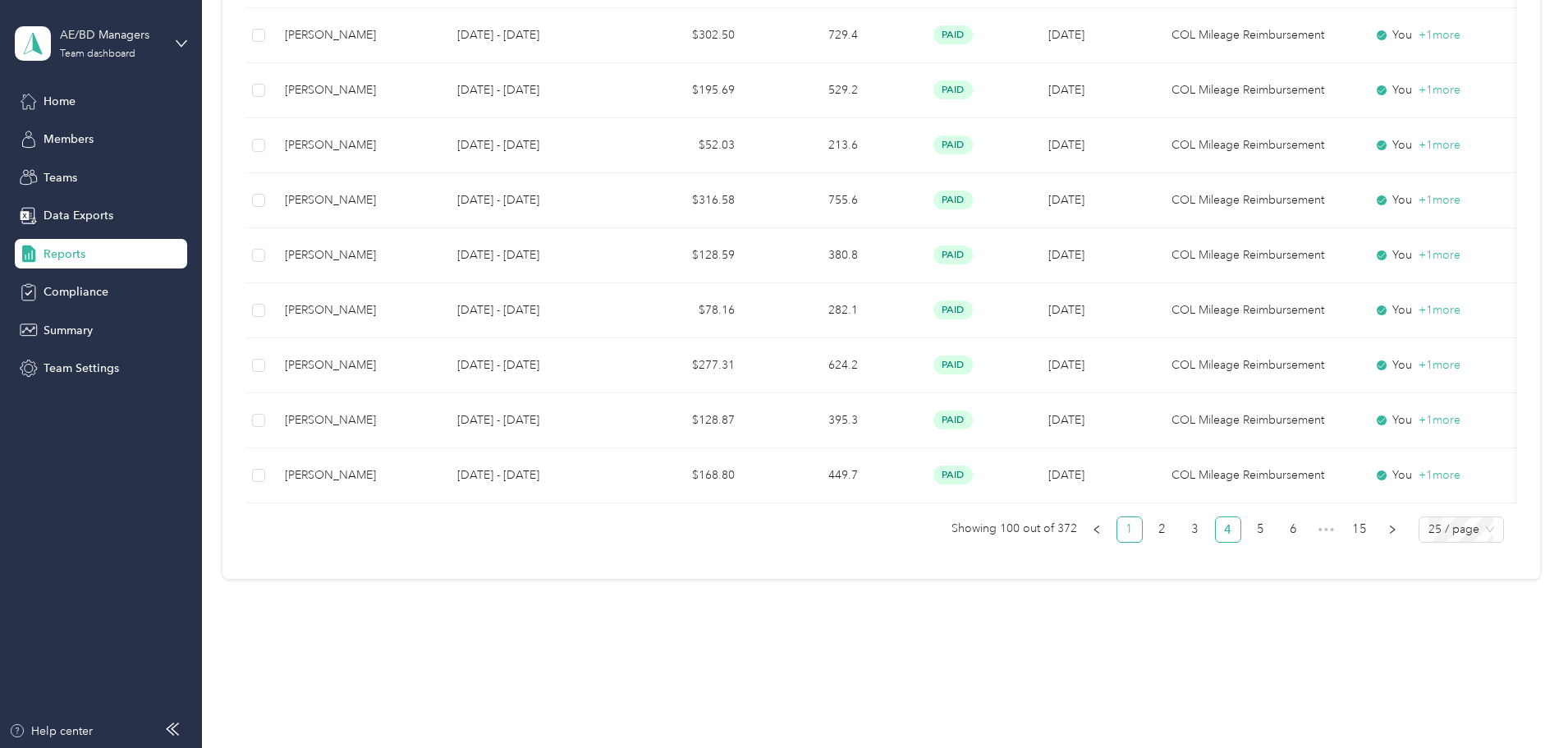
click at [1117, 522] on link "1" at bounding box center [1129, 529] width 25 height 25
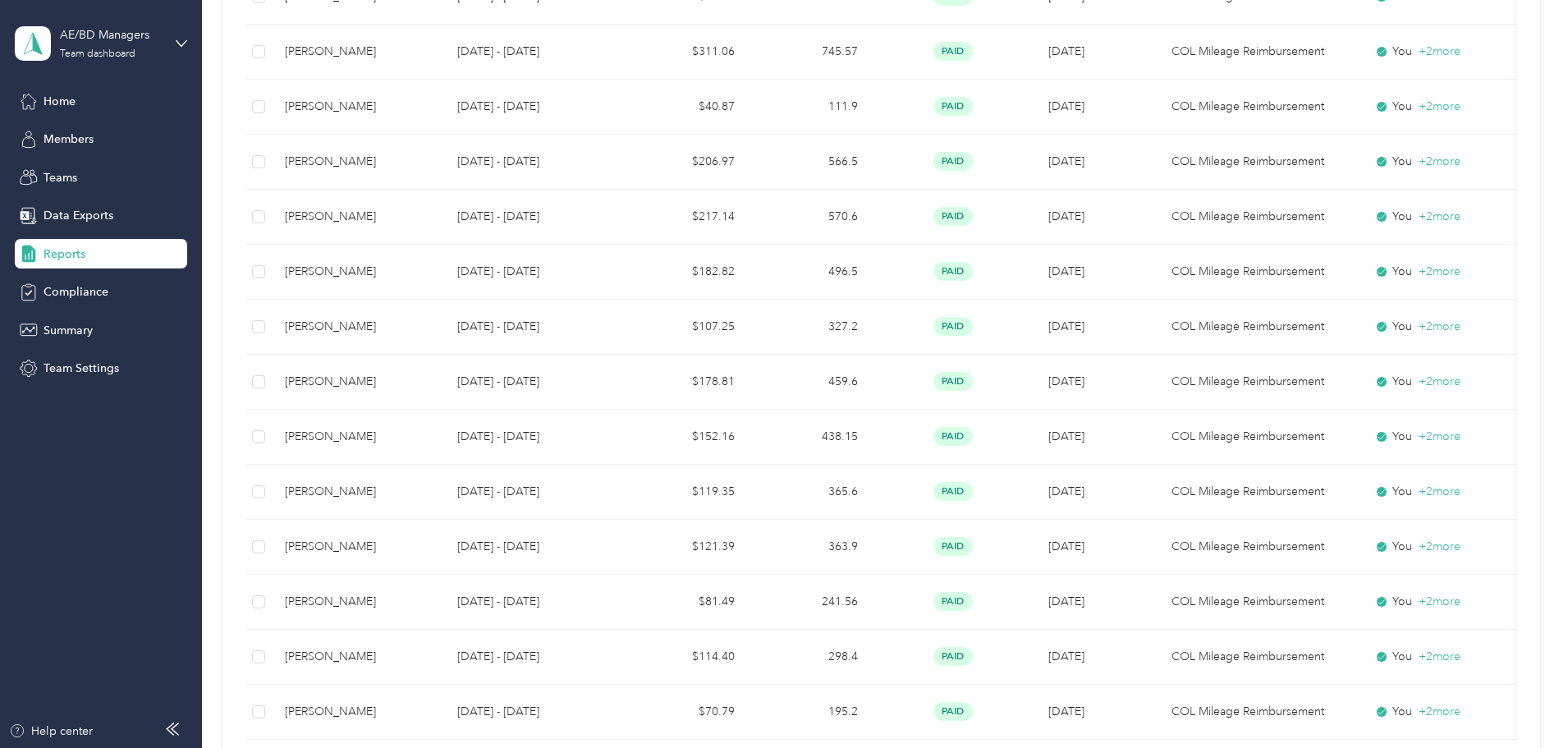
scroll to position [1276, 0]
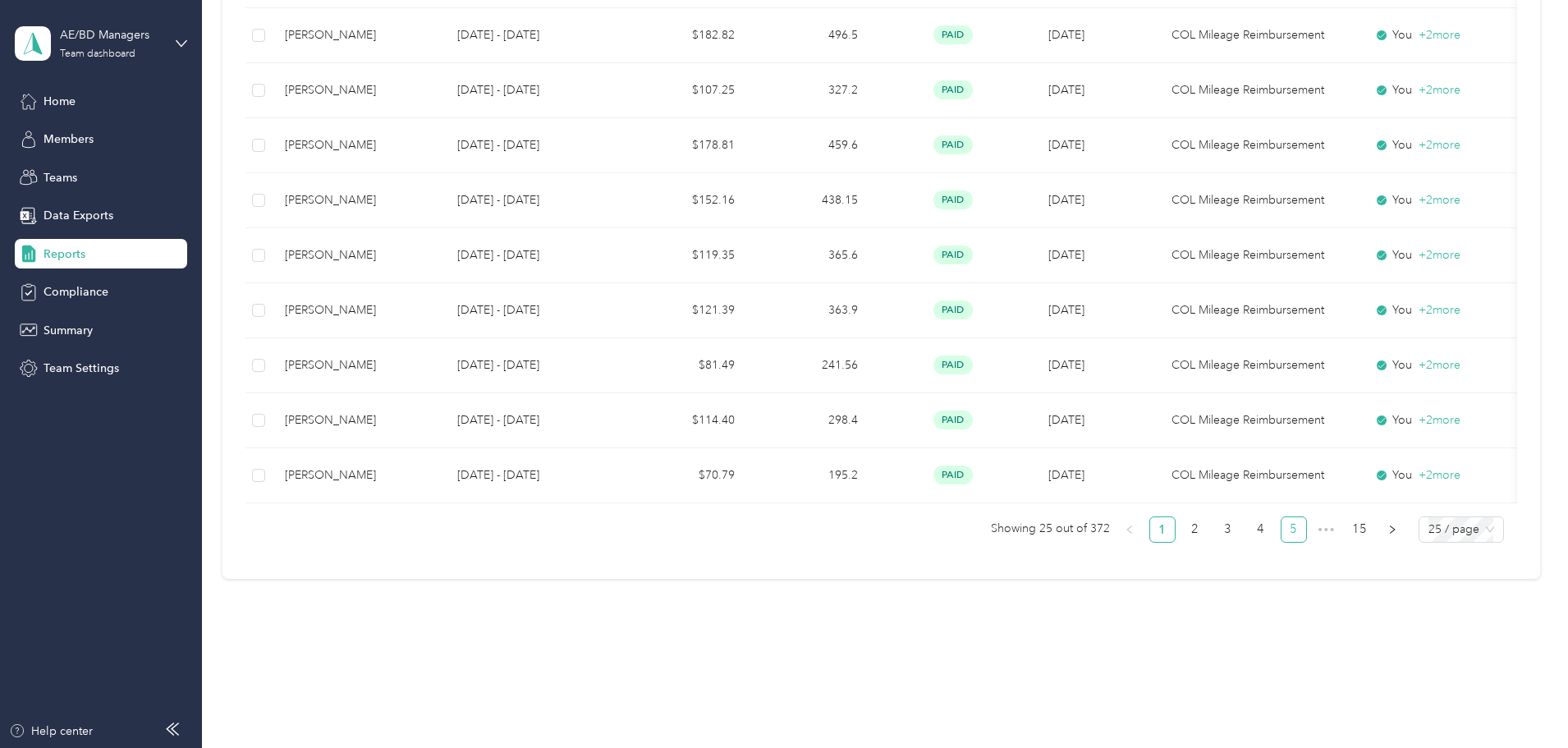
click at [1281, 533] on link "5" at bounding box center [1293, 529] width 25 height 25
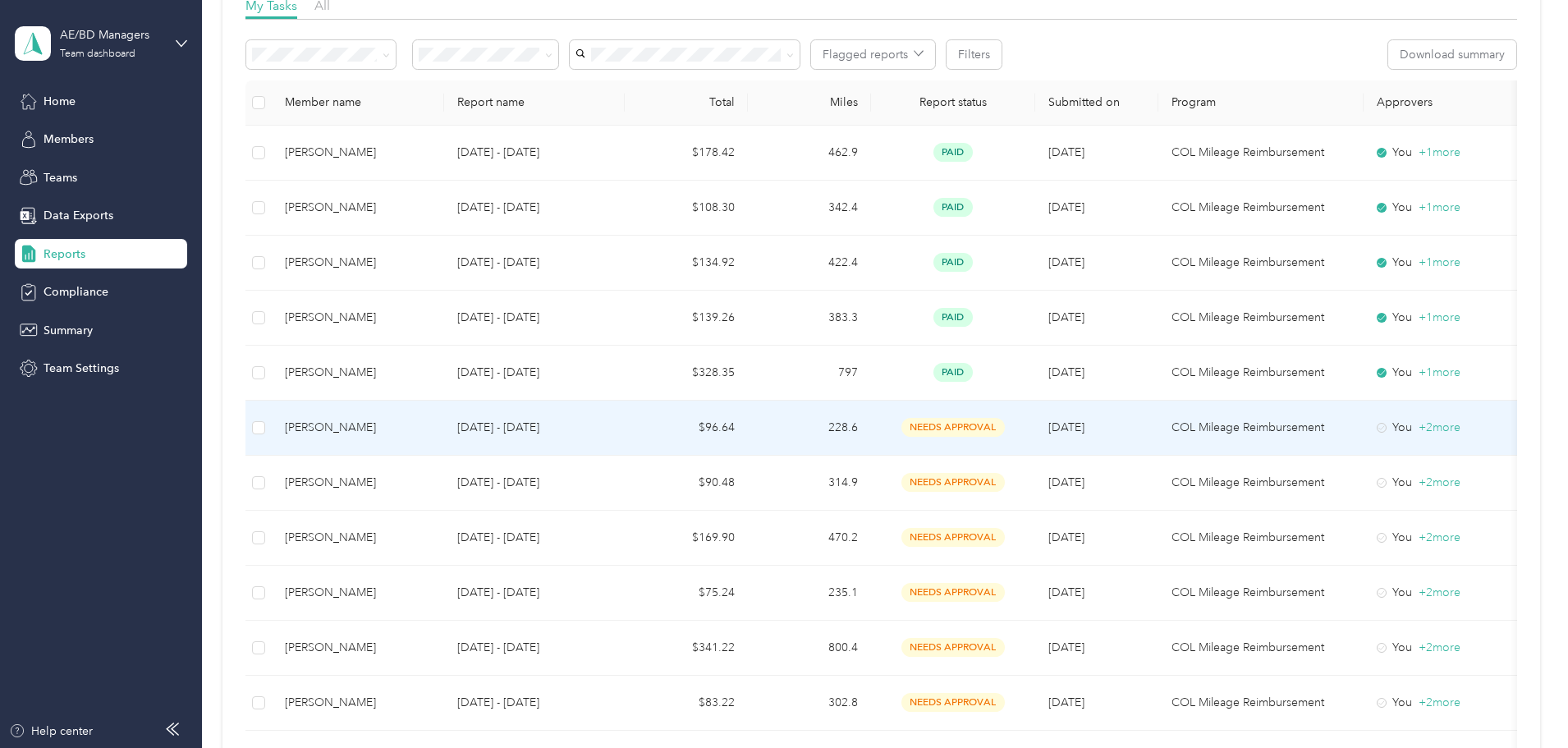
click at [571, 433] on p "[DATE] - [DATE]" at bounding box center [534, 428] width 154 height 18
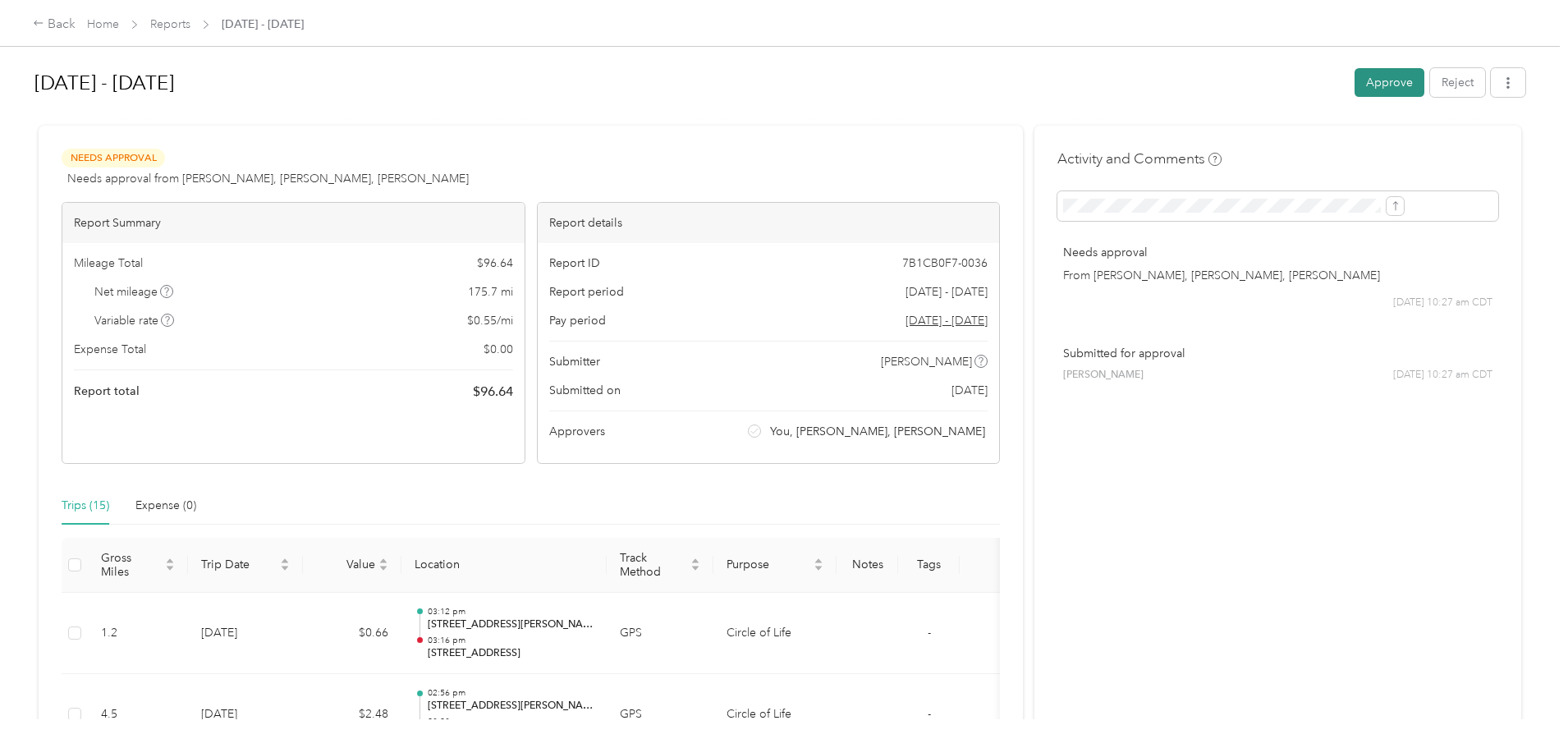
click at [1355, 88] on button "Approve" at bounding box center [1390, 82] width 70 height 29
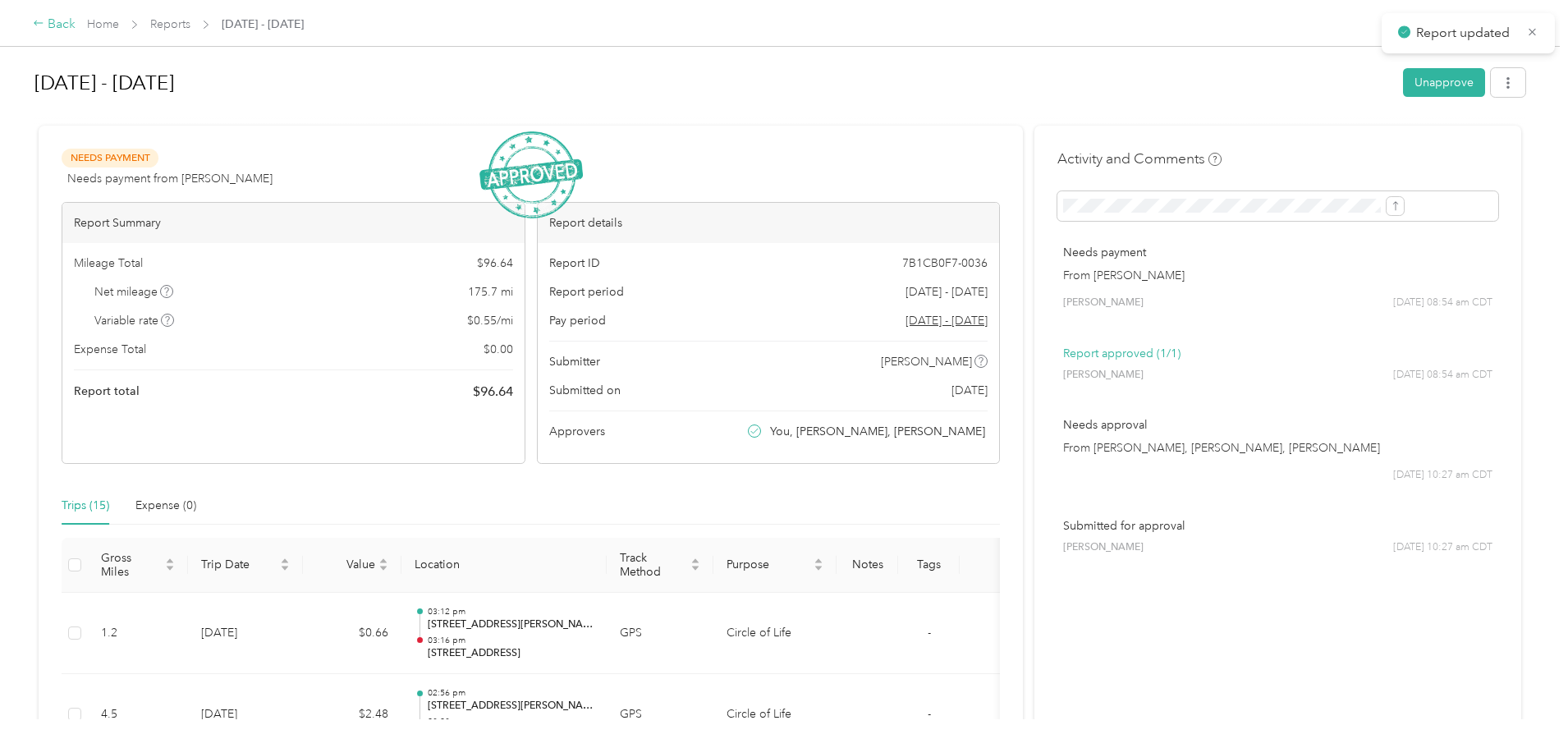
click at [76, 26] on div "Back" at bounding box center [54, 24] width 42 height 19
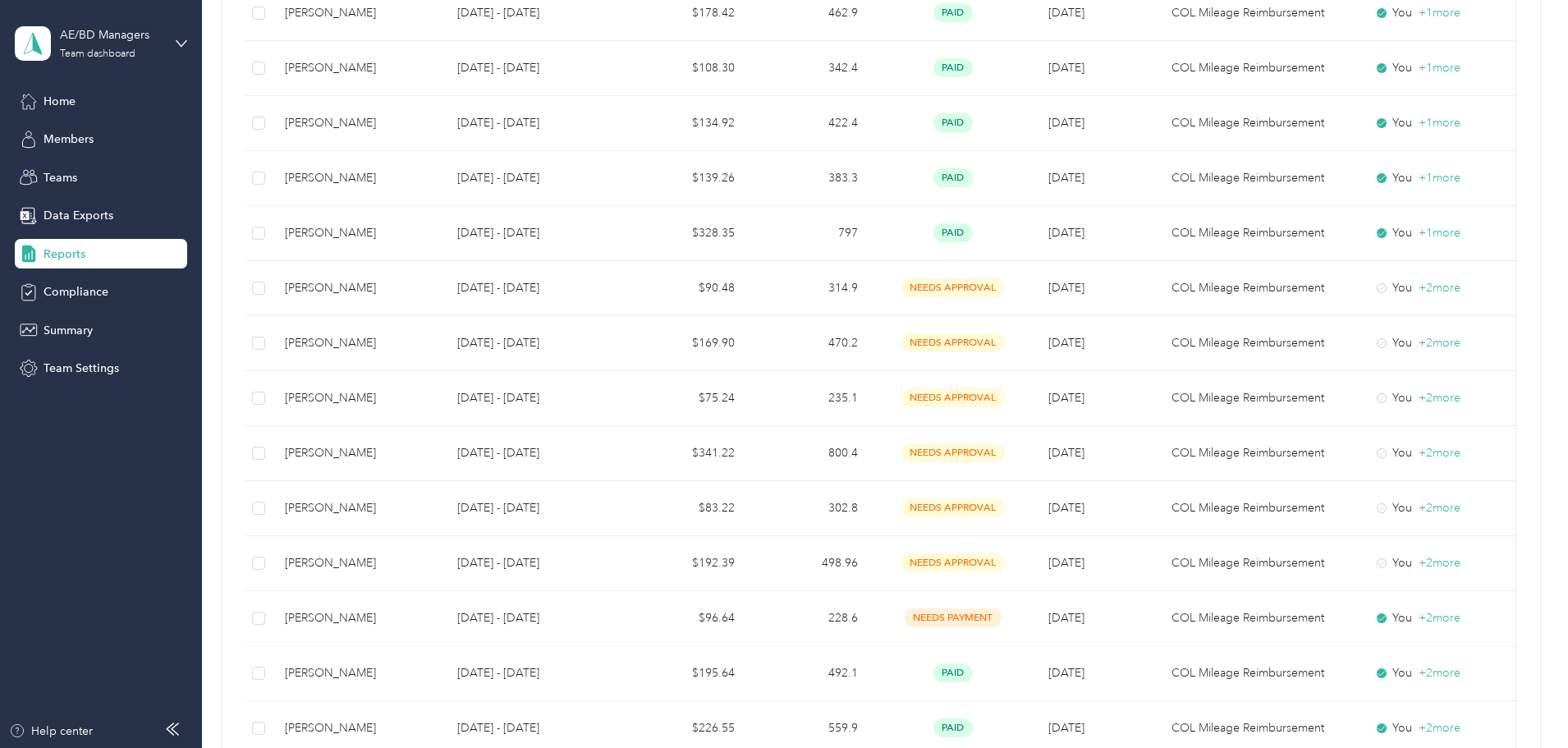
scroll to position [435, 0]
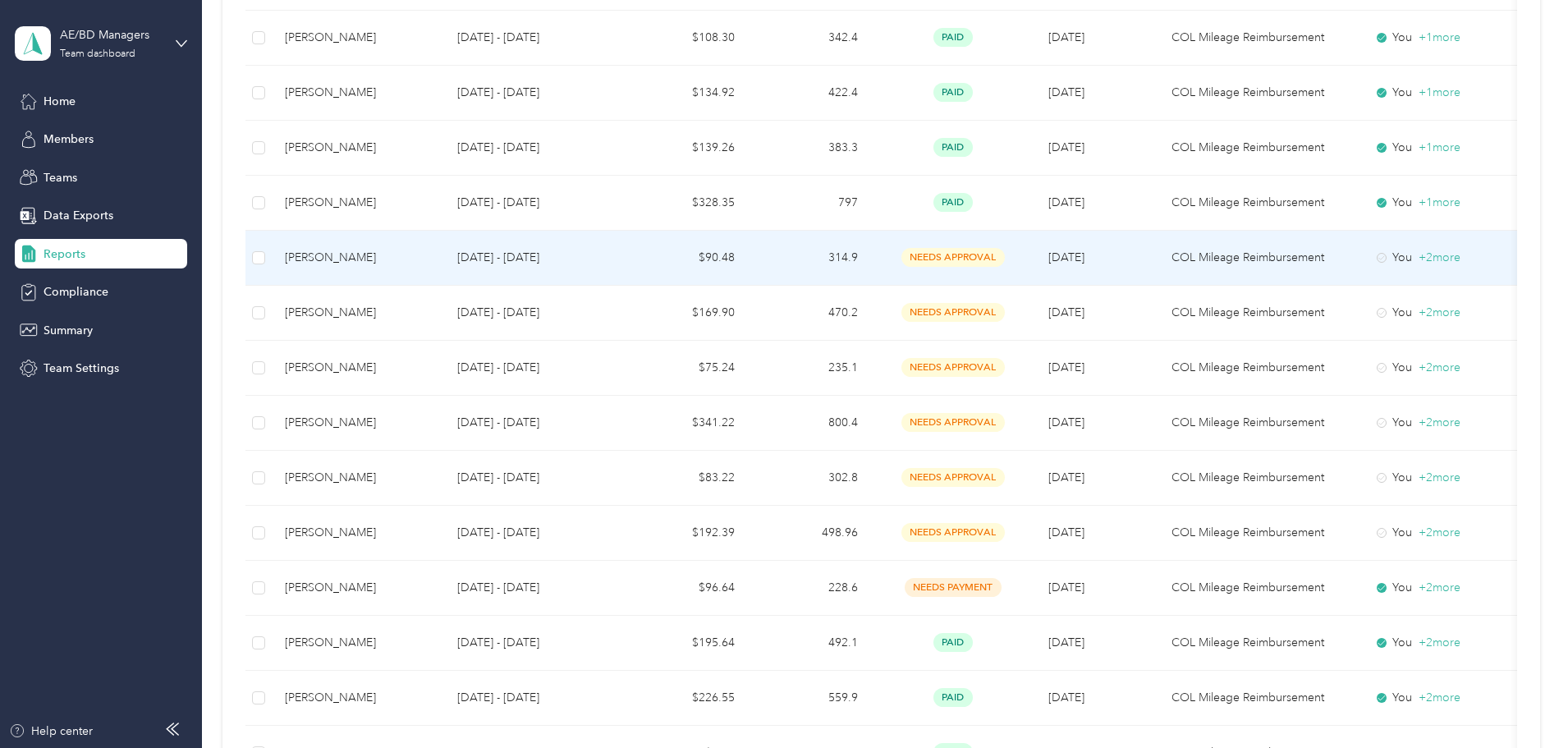
click at [748, 267] on td "$90.48" at bounding box center [687, 258] width 124 height 55
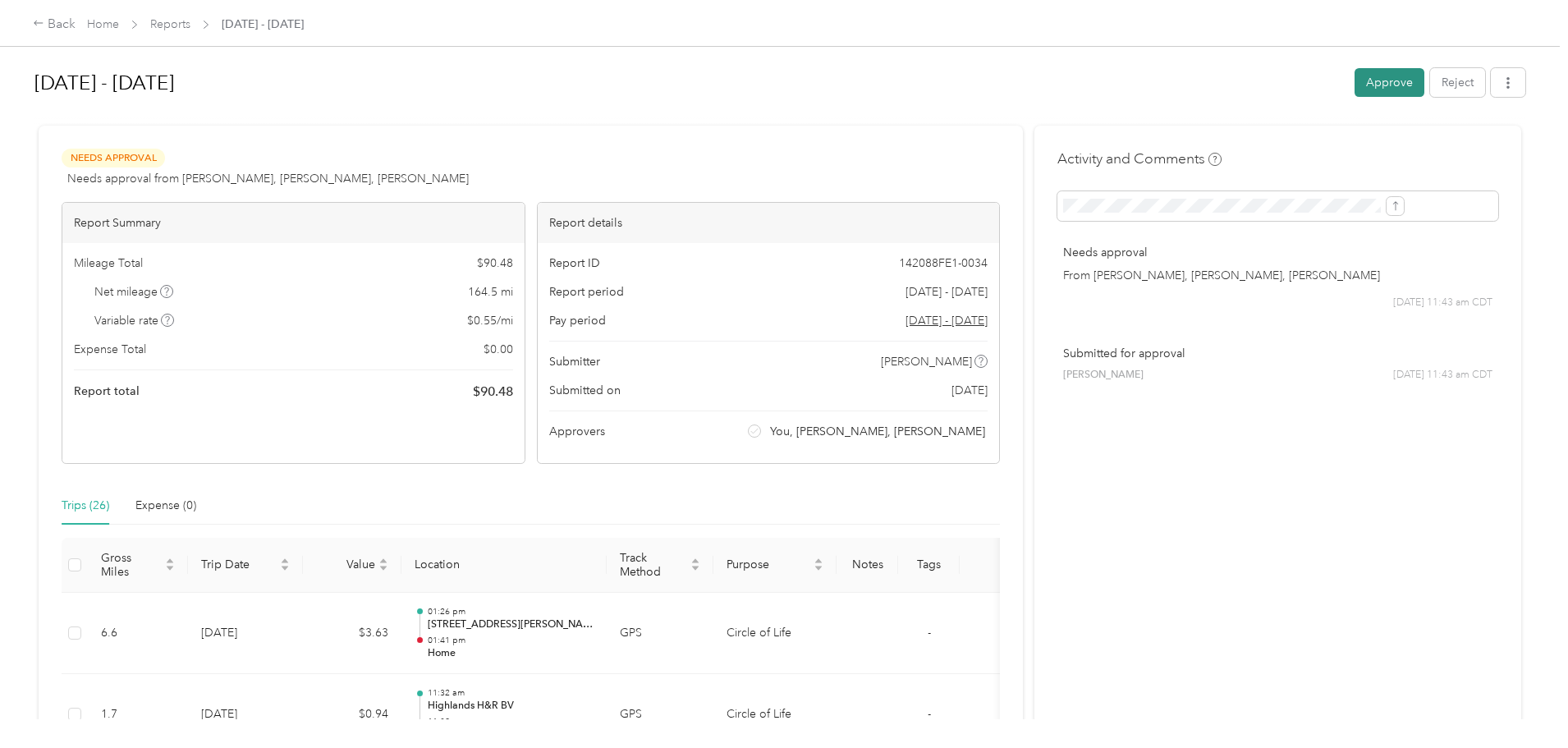
click at [1355, 77] on button "Approve" at bounding box center [1390, 82] width 70 height 29
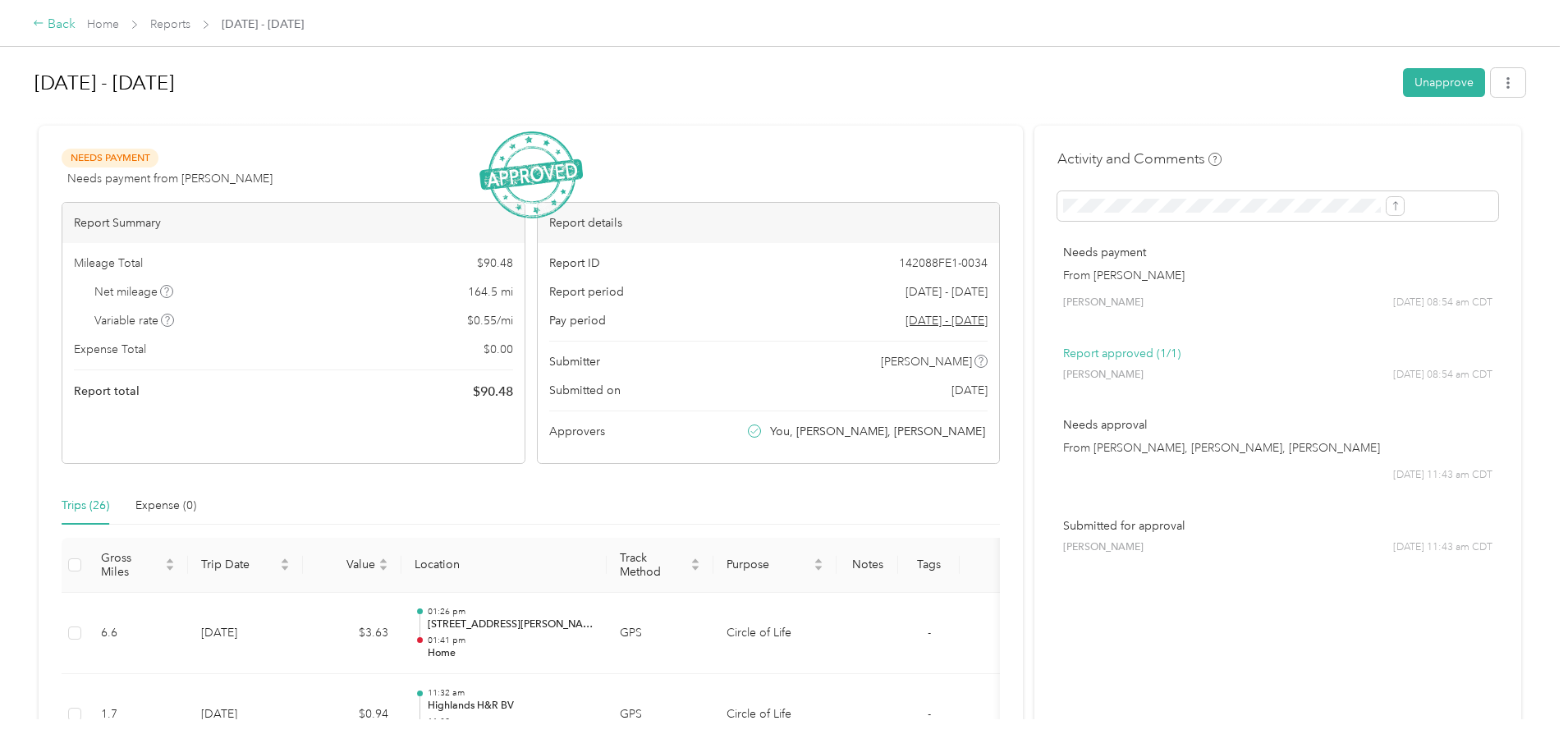
click at [76, 25] on div "Back" at bounding box center [54, 24] width 42 height 19
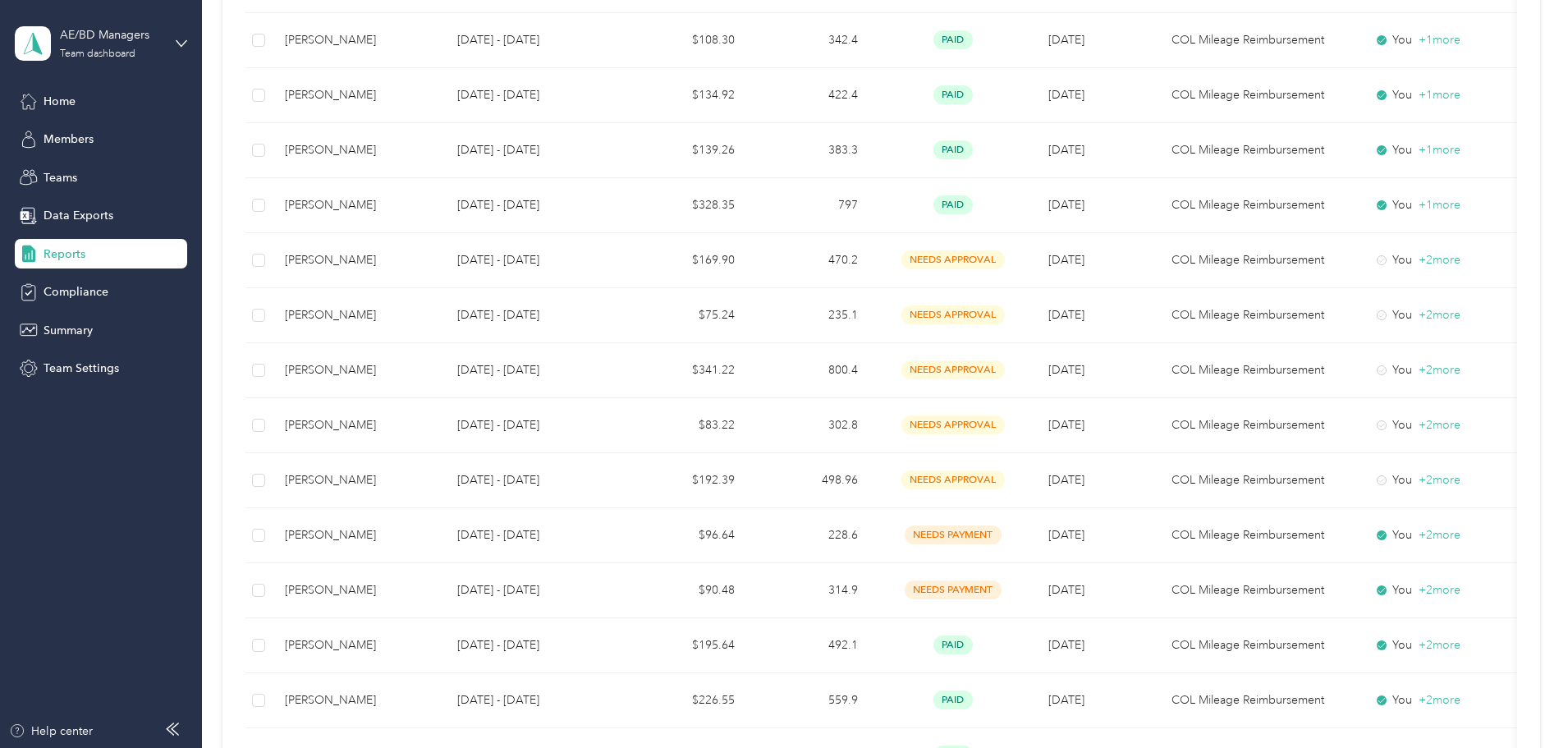
scroll to position [435, 0]
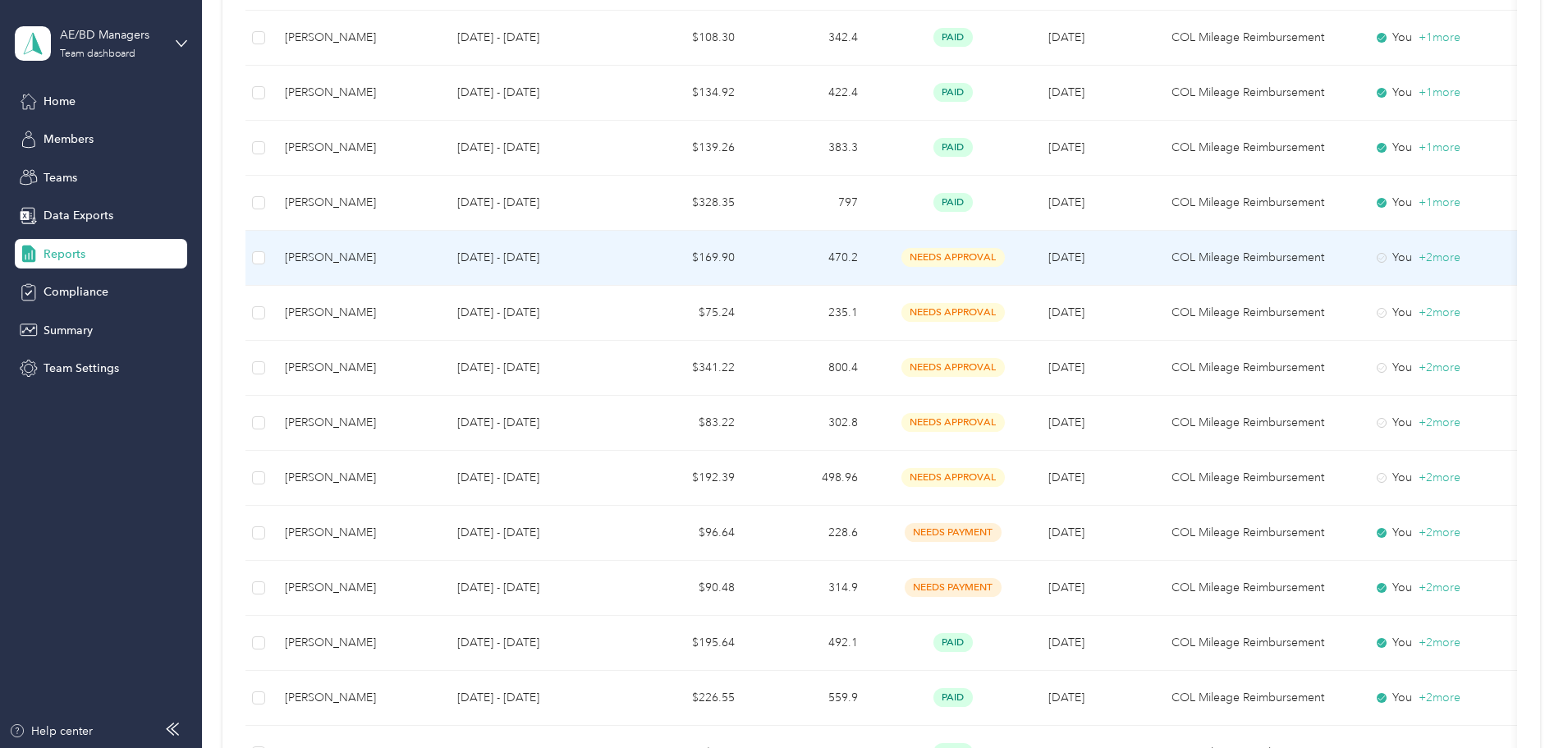
click at [618, 244] on td "[DATE] - [DATE]" at bounding box center [535, 258] width 181 height 55
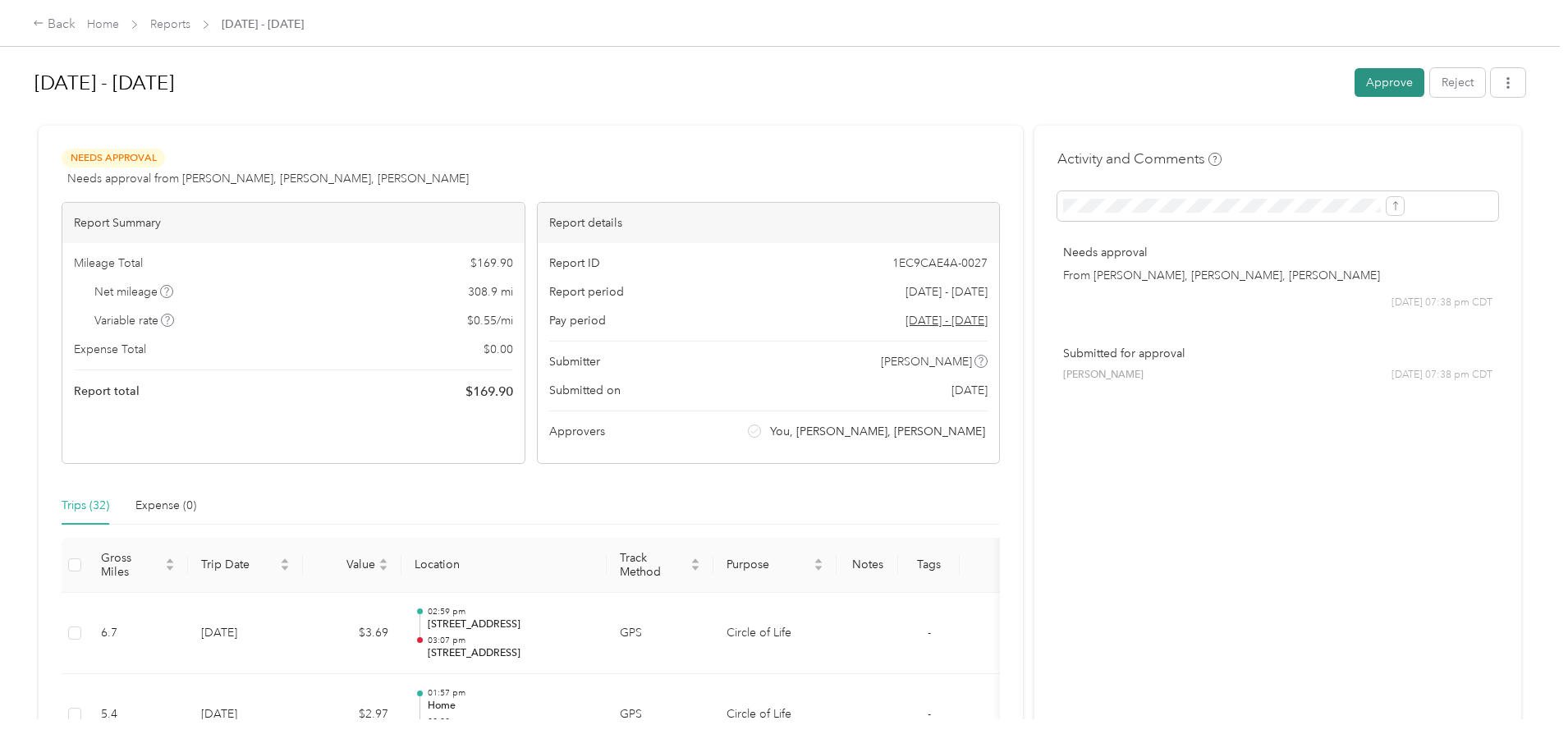
click at [1355, 79] on button "Approve" at bounding box center [1390, 82] width 70 height 29
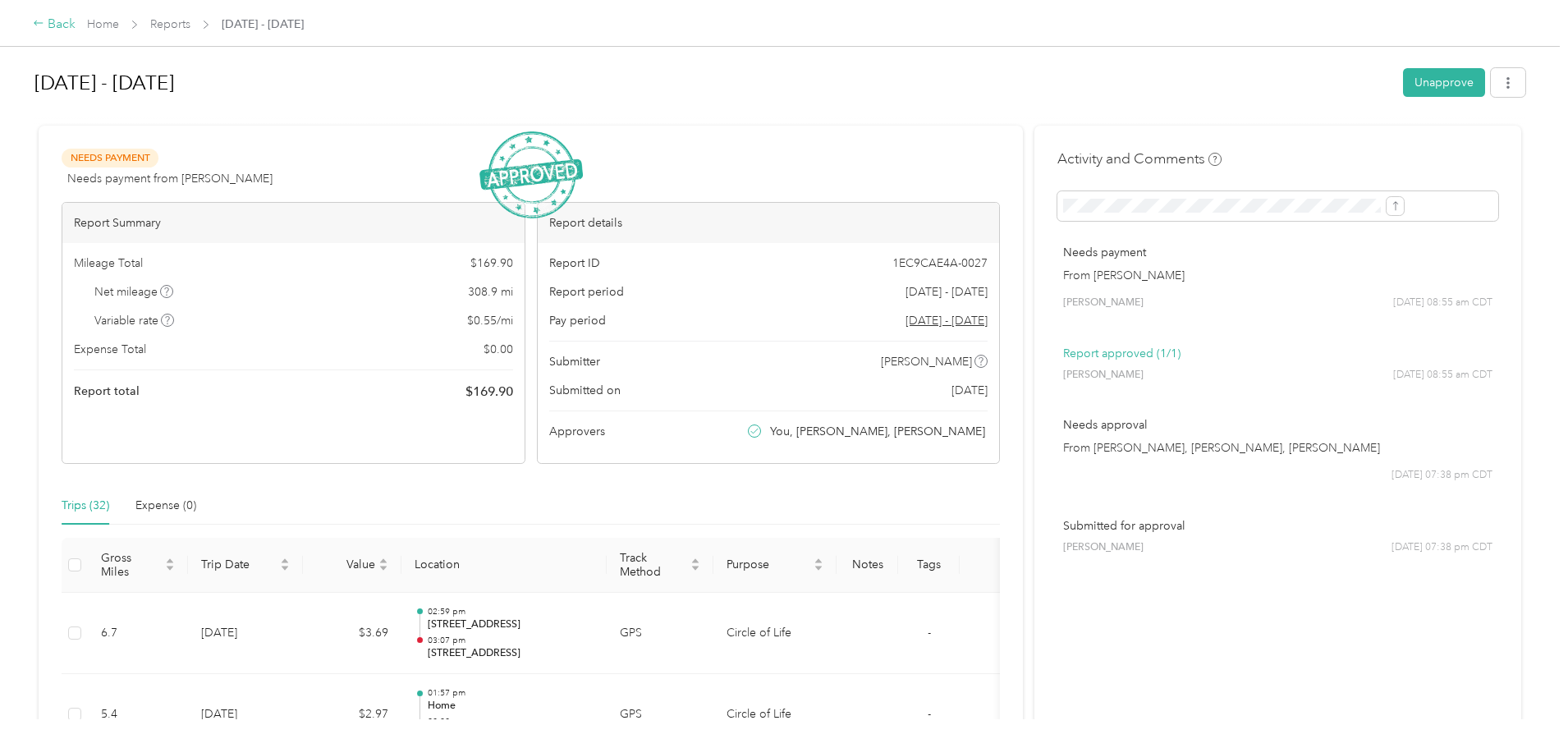
click at [76, 27] on div "Back" at bounding box center [54, 24] width 42 height 19
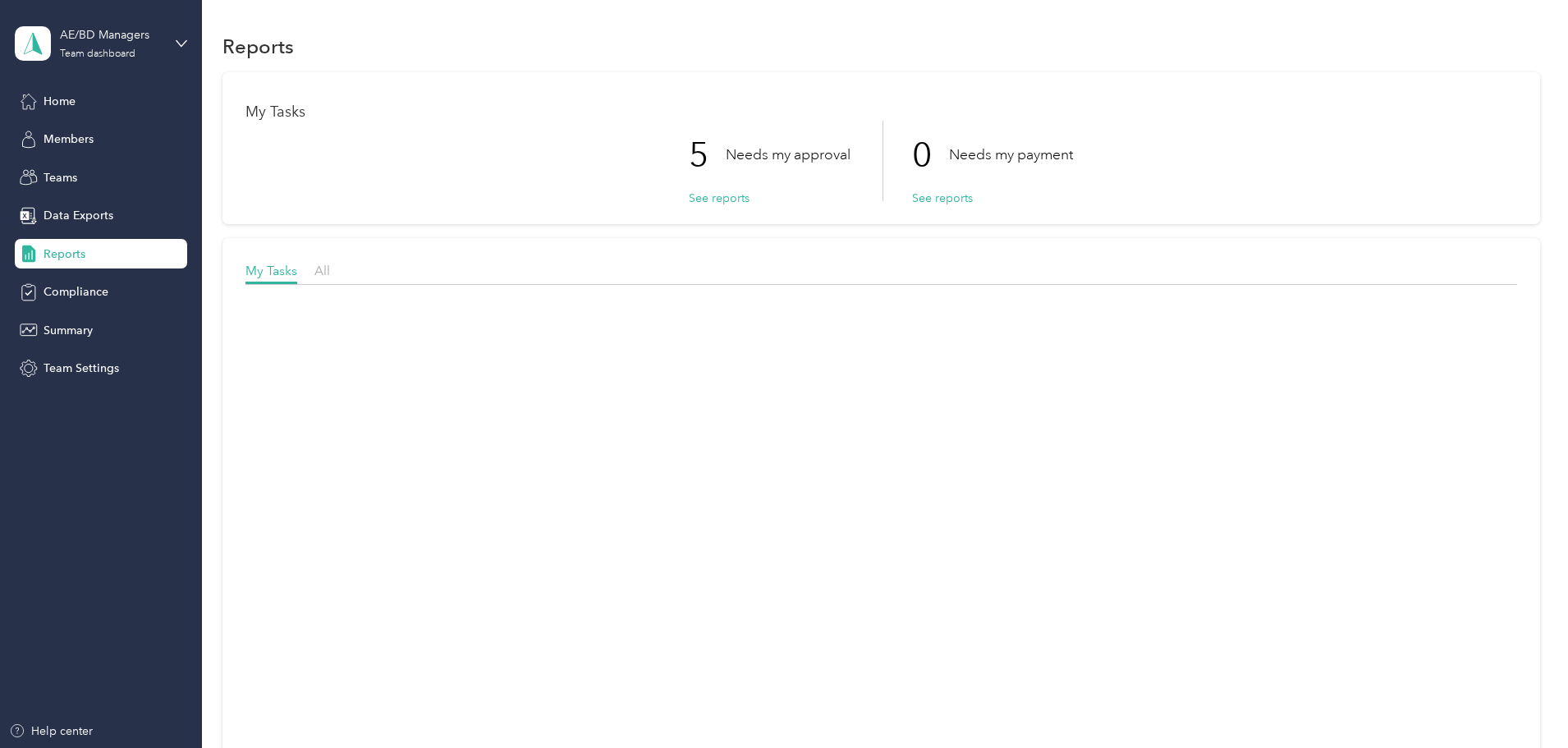
click at [198, 27] on aside "AE/BD Managers Team dashboard Home Members Teams Data Exports Reports Complianc…" at bounding box center [100, 374] width 202 height 748
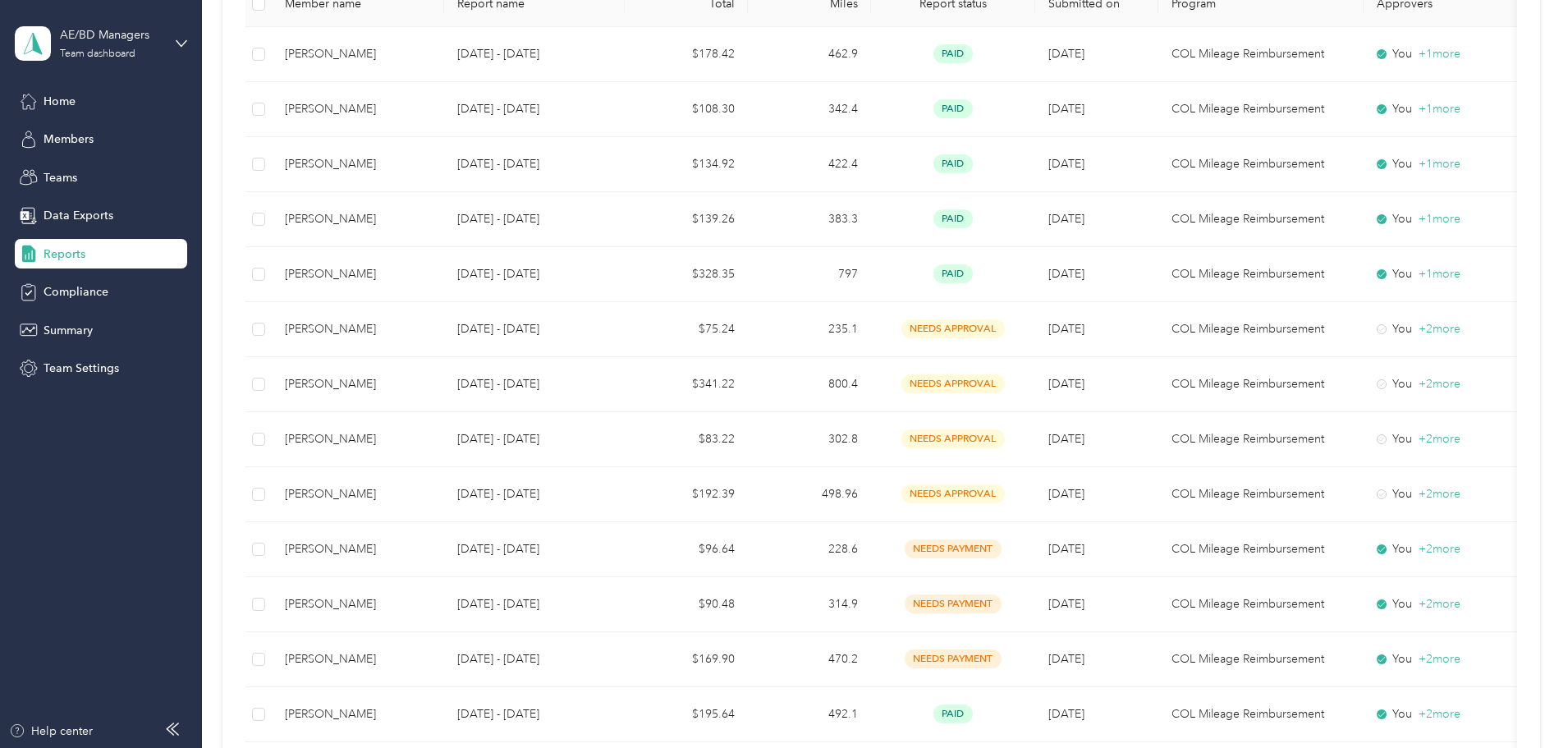
scroll to position [362, 0]
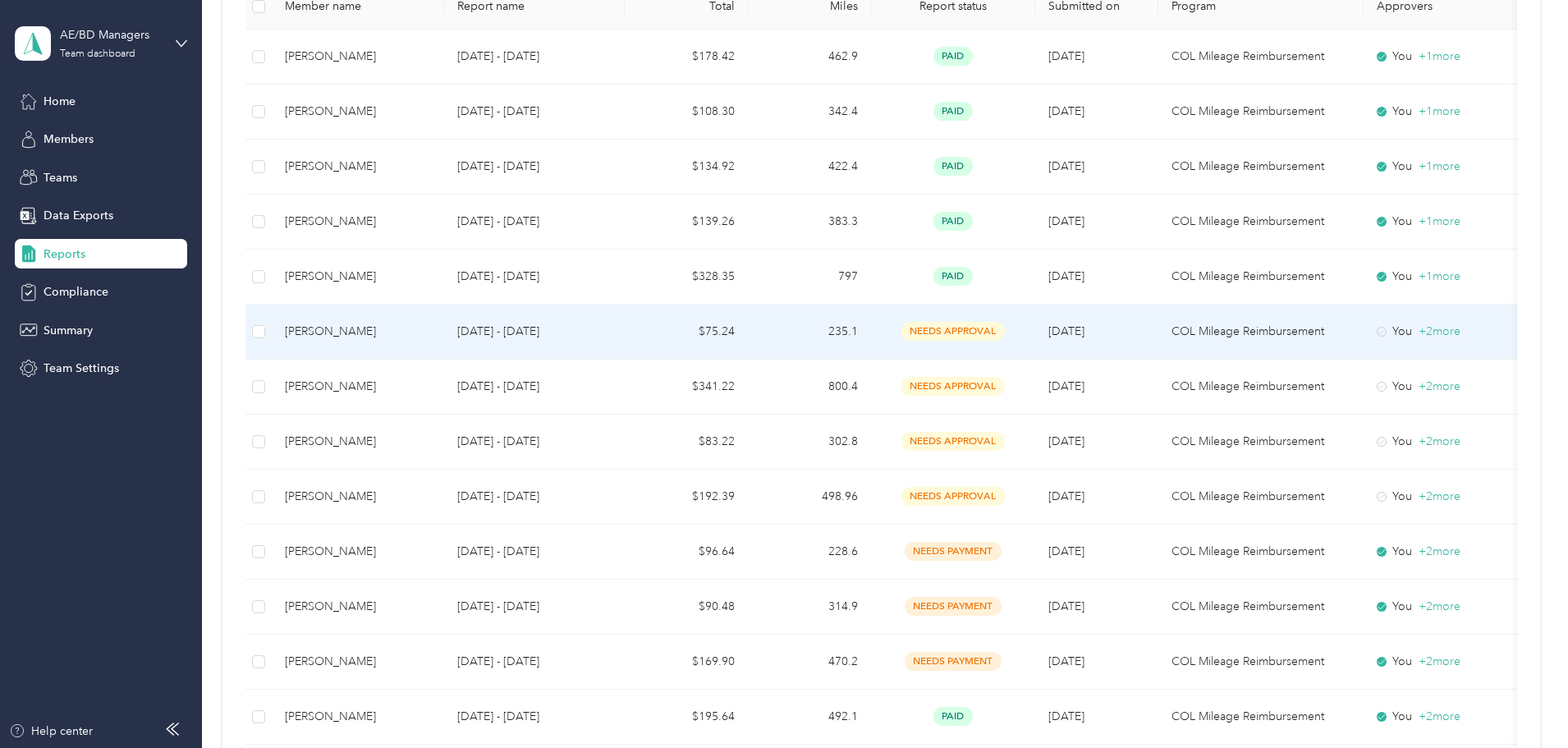
click at [563, 342] on td "[DATE] - [DATE]" at bounding box center [535, 332] width 181 height 55
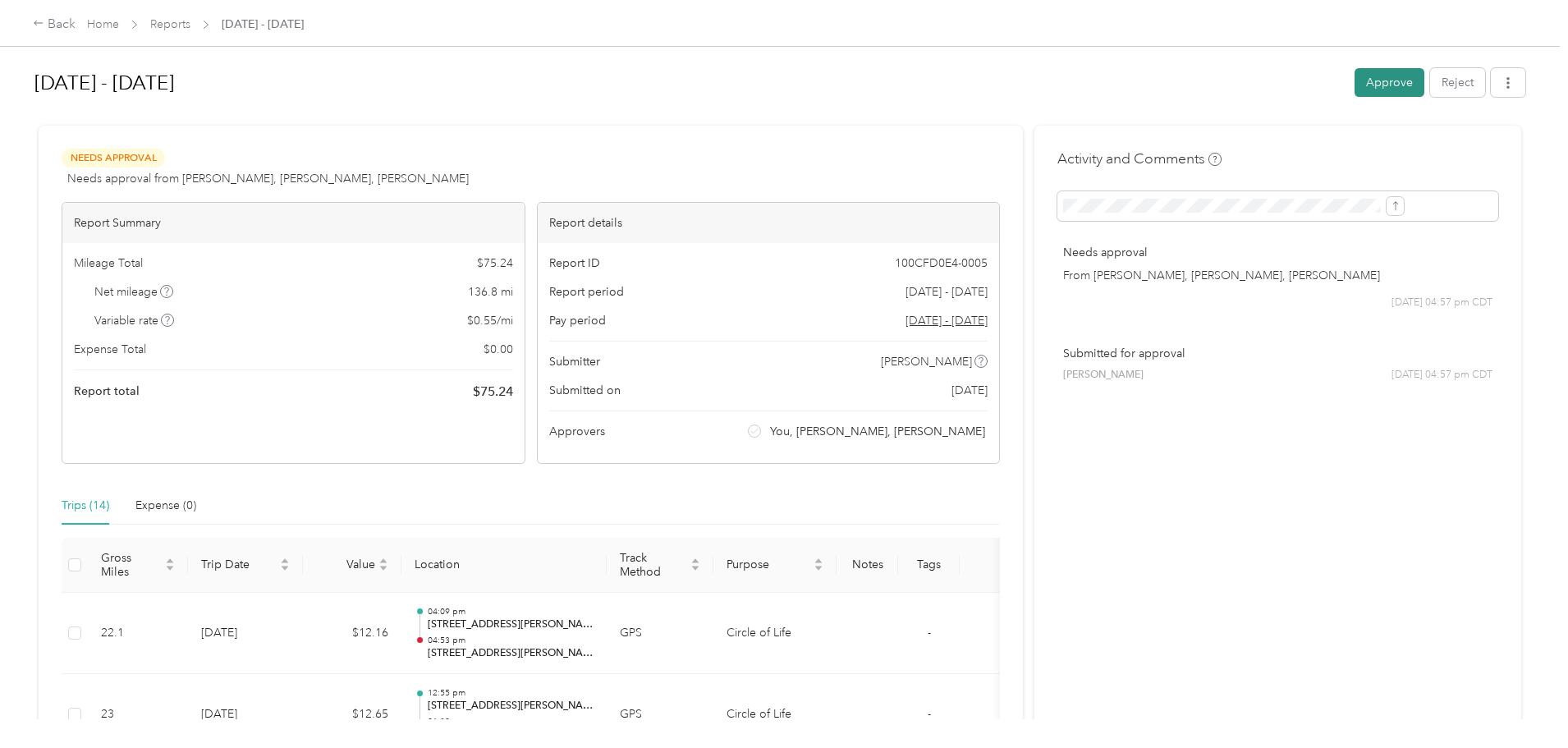
click at [1355, 73] on button "Approve" at bounding box center [1390, 82] width 70 height 29
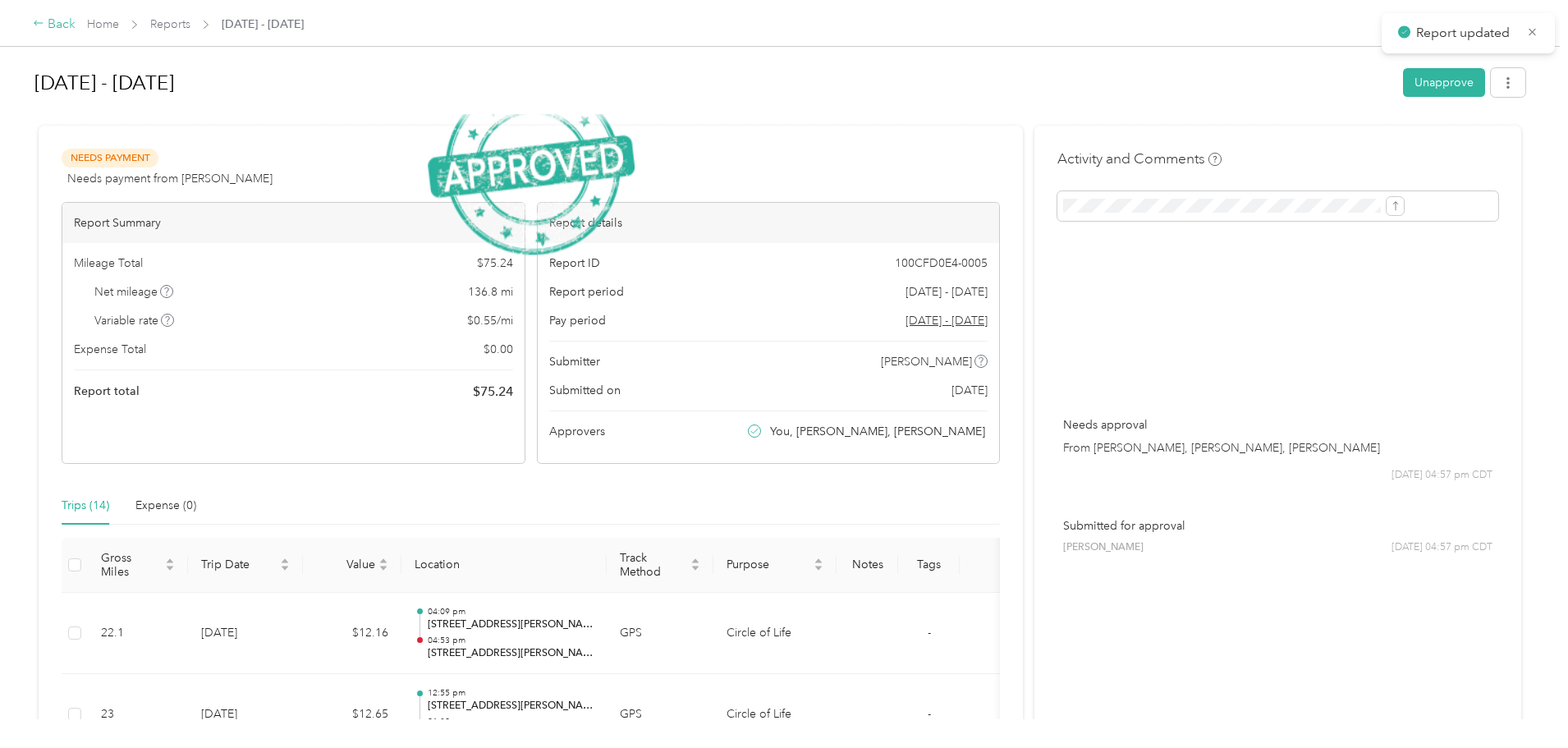
click at [76, 26] on div "Back" at bounding box center [54, 24] width 42 height 19
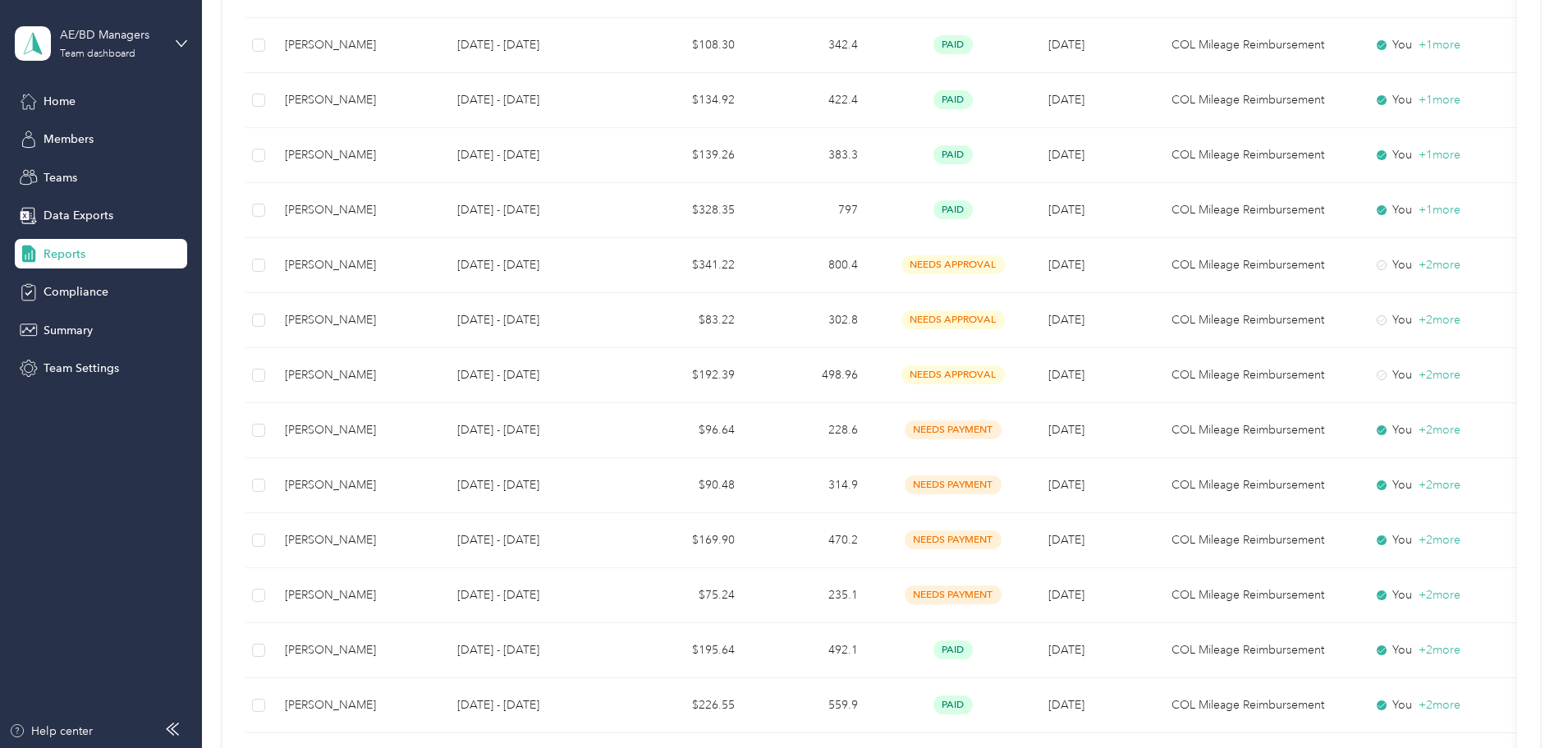
scroll to position [549, 0]
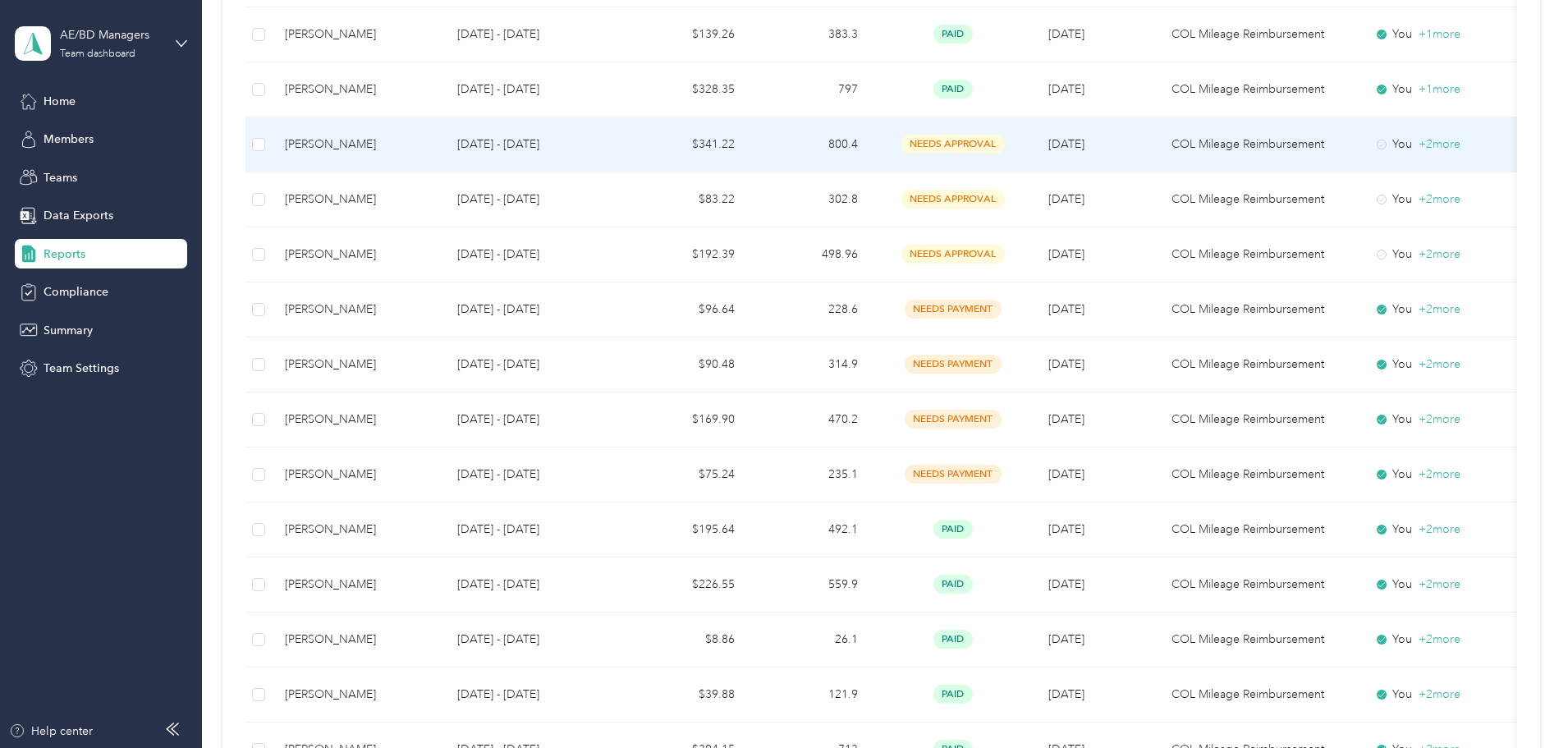
click at [748, 135] on td "$341.22" at bounding box center [687, 145] width 124 height 55
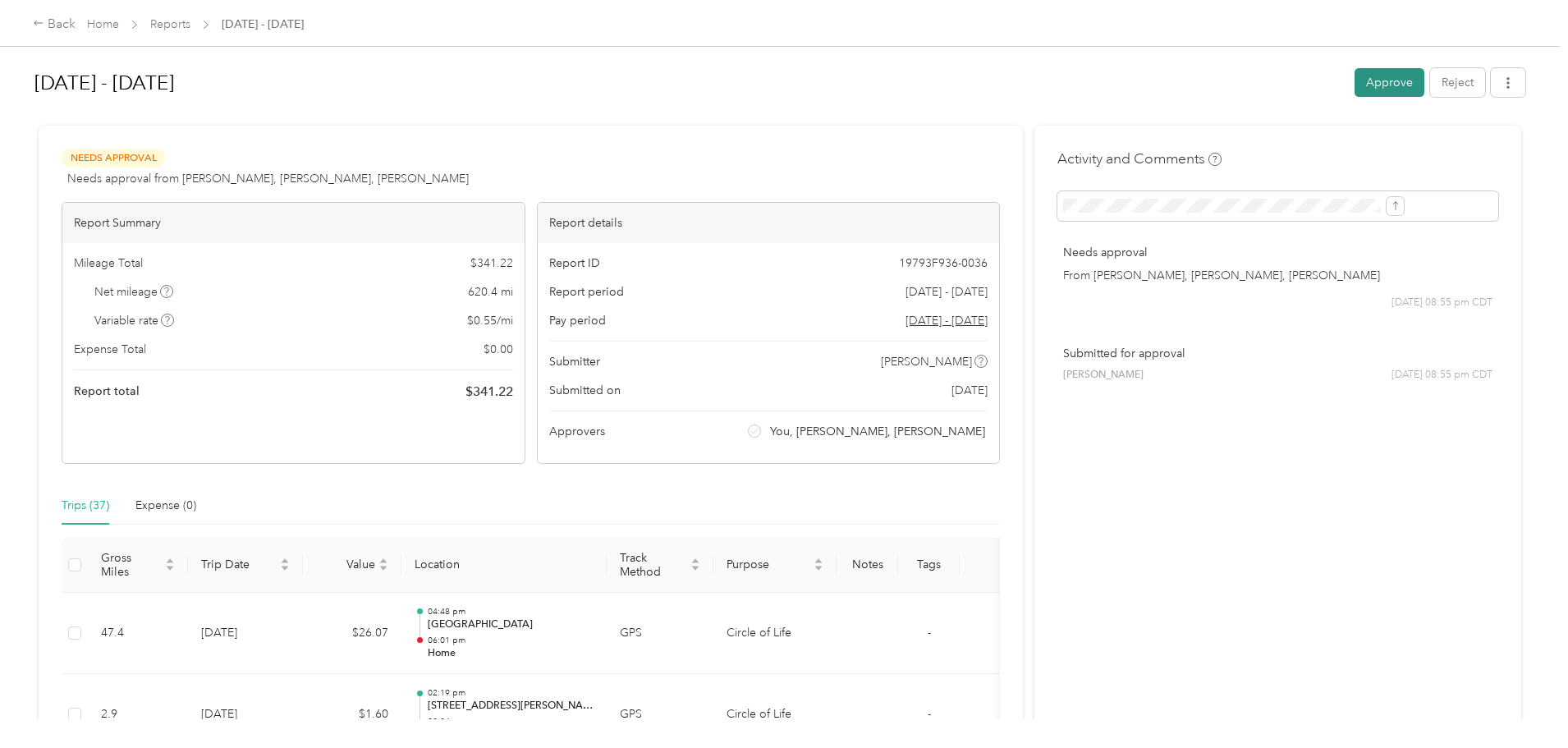
click at [1355, 70] on button "Approve" at bounding box center [1390, 82] width 70 height 29
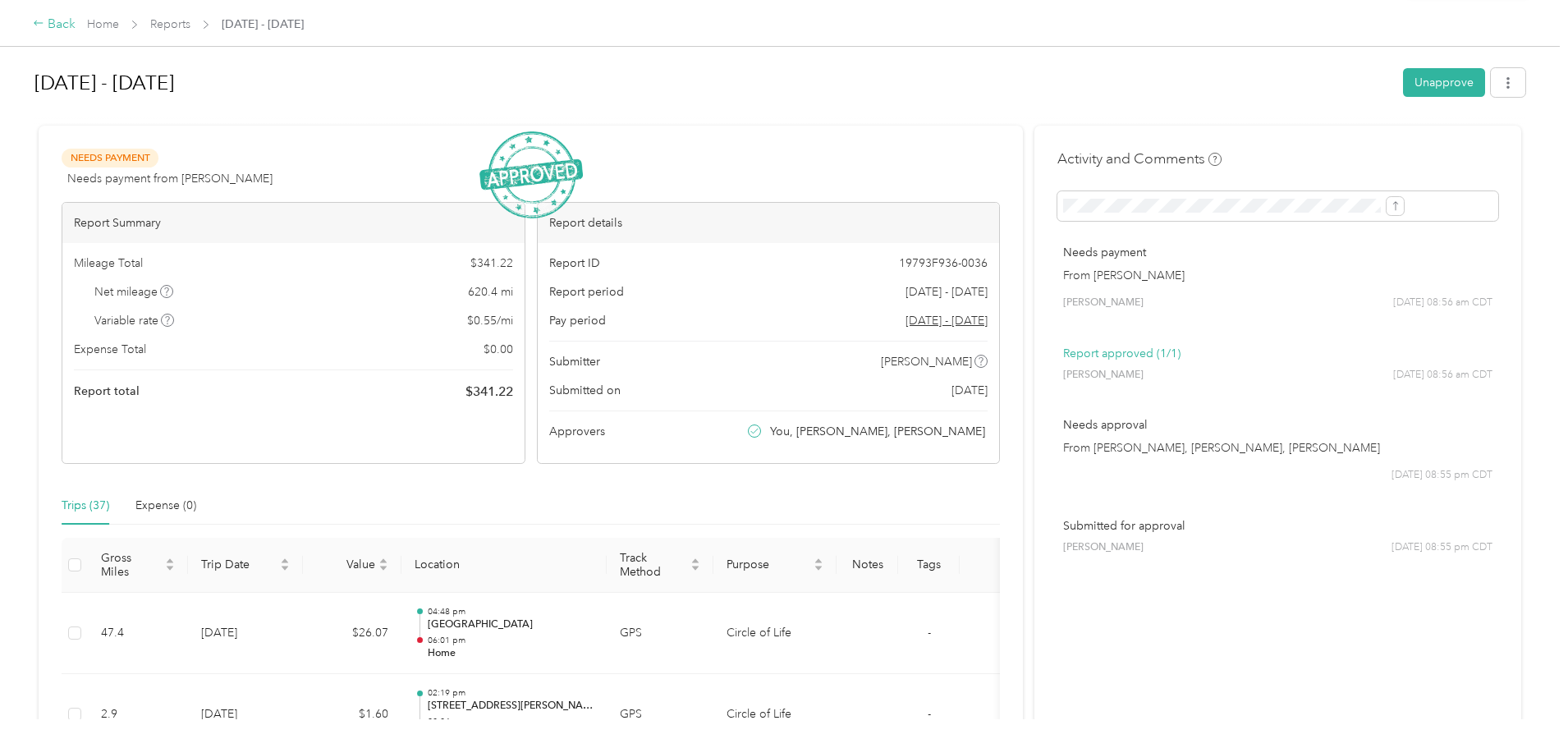
click at [76, 23] on div "Back" at bounding box center [54, 24] width 42 height 19
